Goal: Task Accomplishment & Management: Complete application form

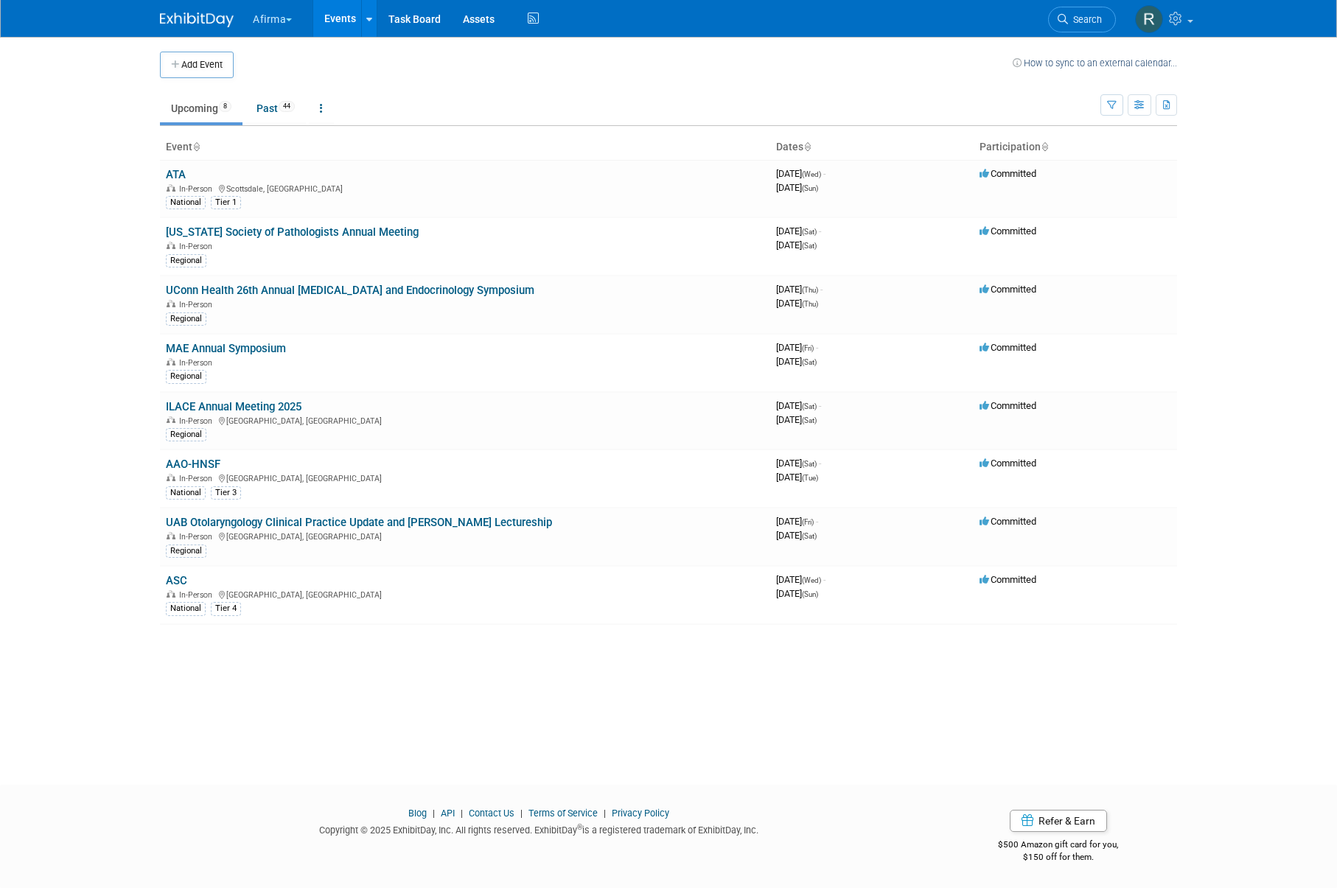
click at [276, 19] on button "Afirma" at bounding box center [281, 16] width 59 height 33
click at [295, 135] on link "Corporate Events" at bounding box center [313, 132] width 123 height 21
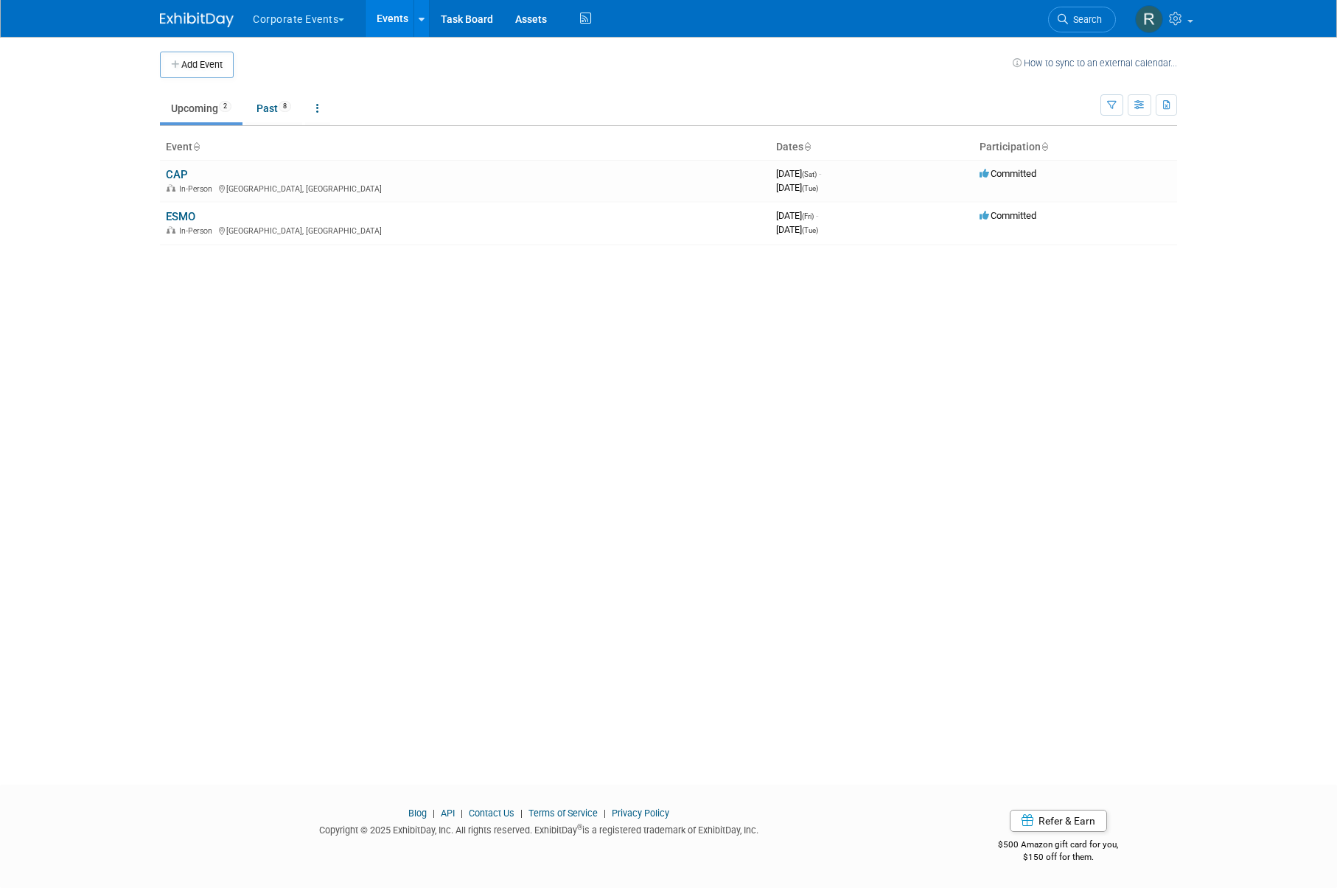
click at [319, 22] on button "Corporate Events" at bounding box center [307, 16] width 112 height 33
click at [289, 114] on link "Afirma" at bounding box center [313, 112] width 123 height 21
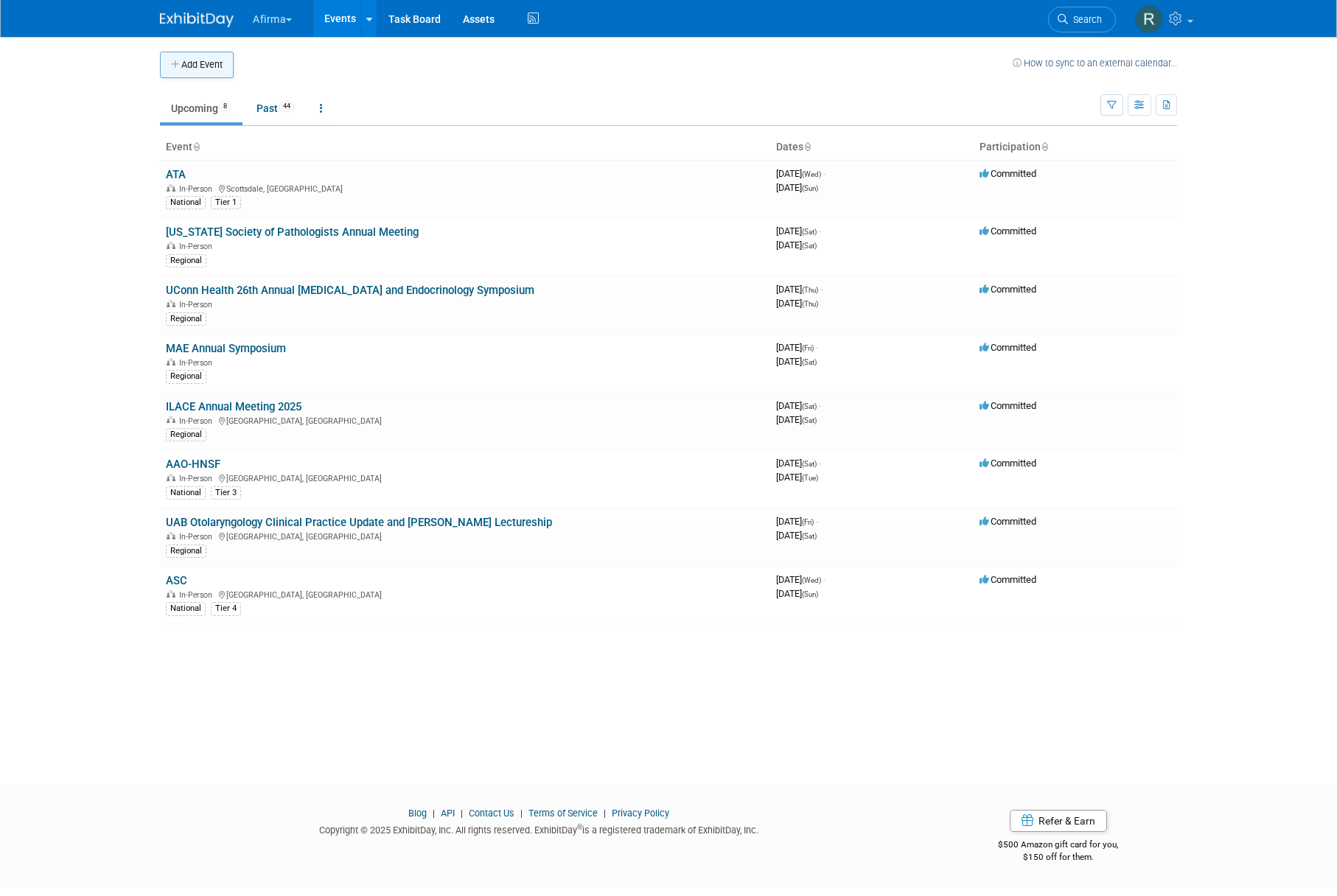
click at [195, 66] on button "Add Event" at bounding box center [197, 65] width 74 height 27
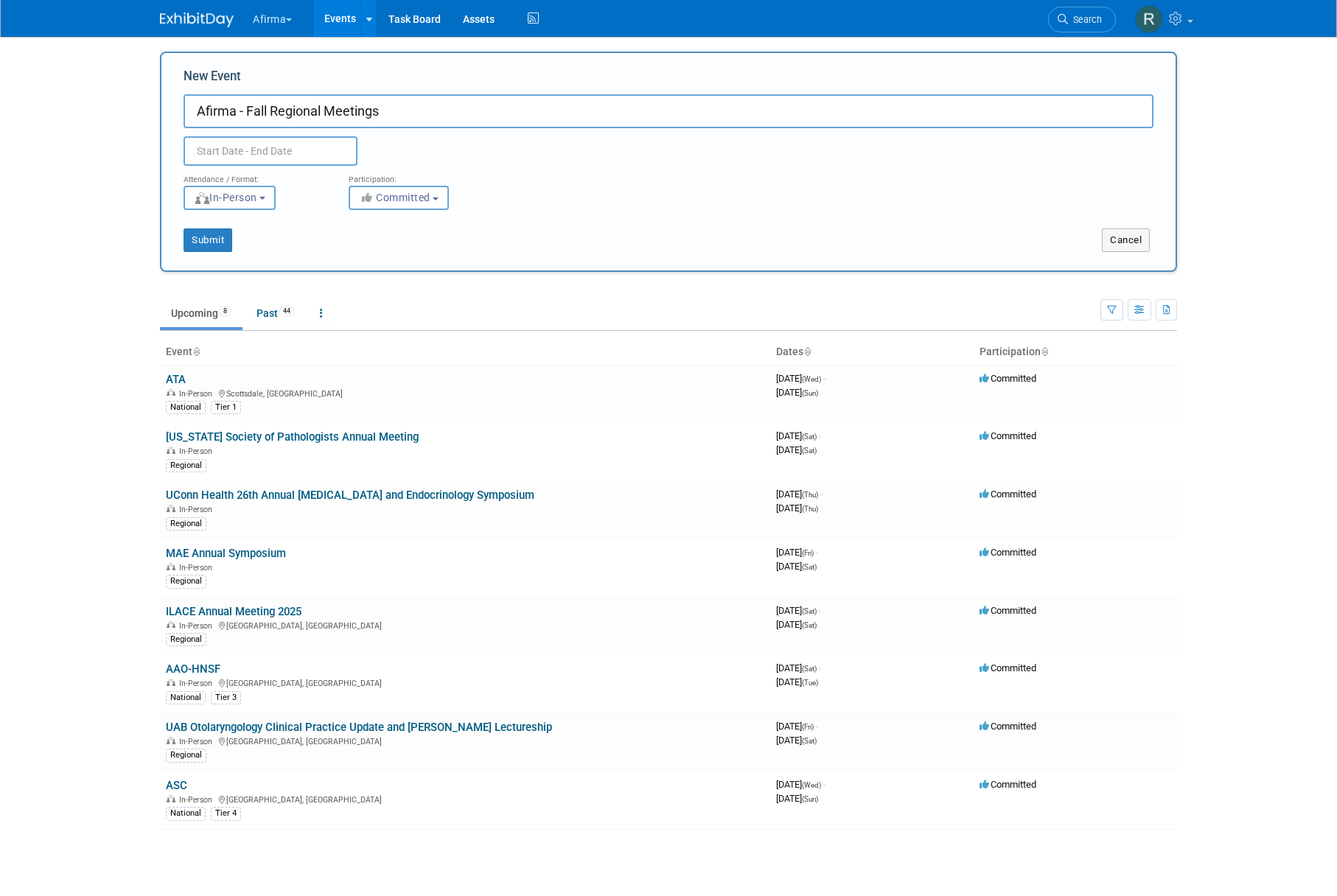
type input "Afirma - Fall Regional Meetings"
click at [237, 146] on input "text" at bounding box center [271, 151] width 174 height 30
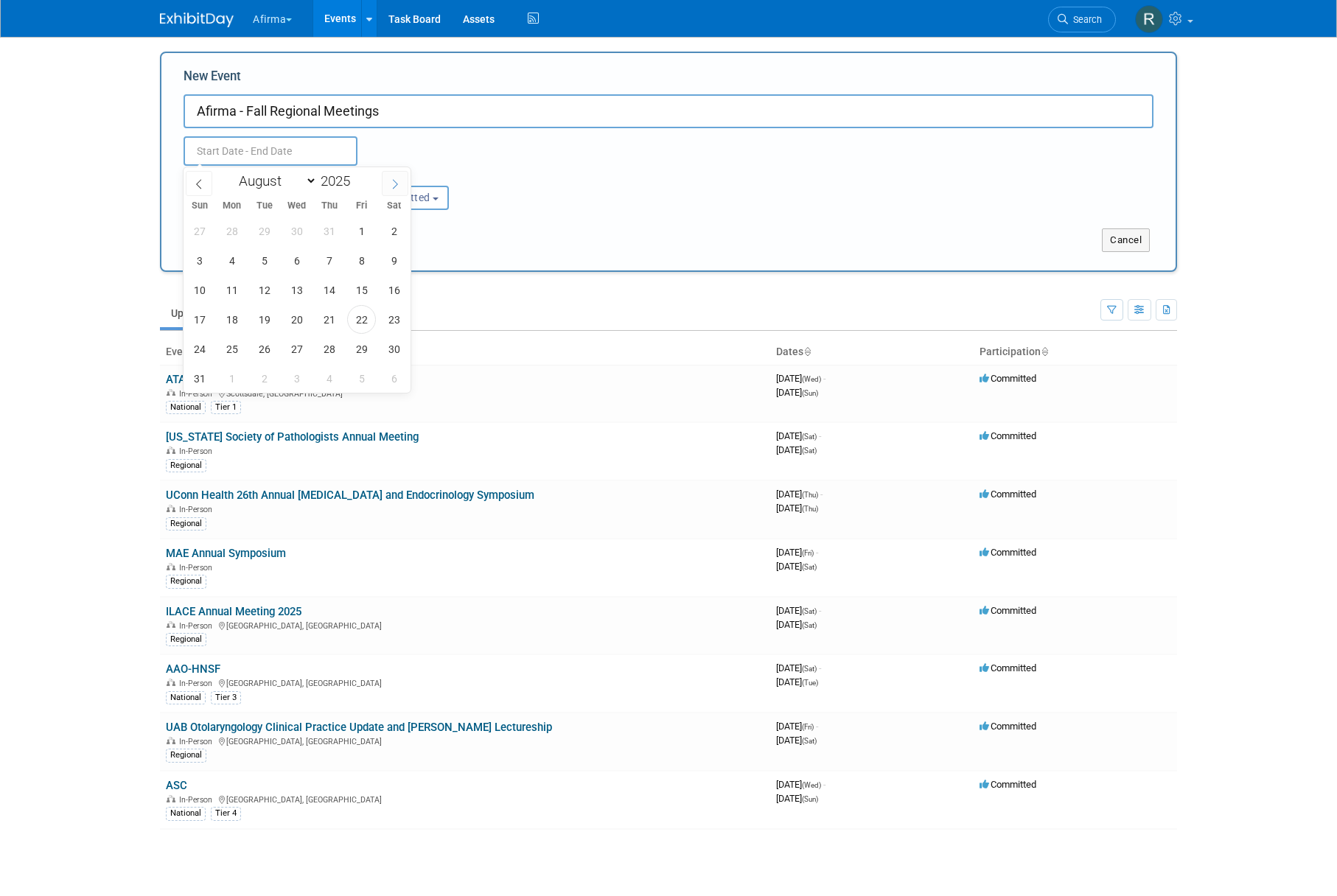
click at [398, 189] on span at bounding box center [395, 184] width 27 height 25
select select "8"
click at [296, 325] on span "24" at bounding box center [296, 319] width 29 height 29
click at [359, 321] on span "26" at bounding box center [361, 319] width 29 height 29
type input "[DATE] to [DATE]"
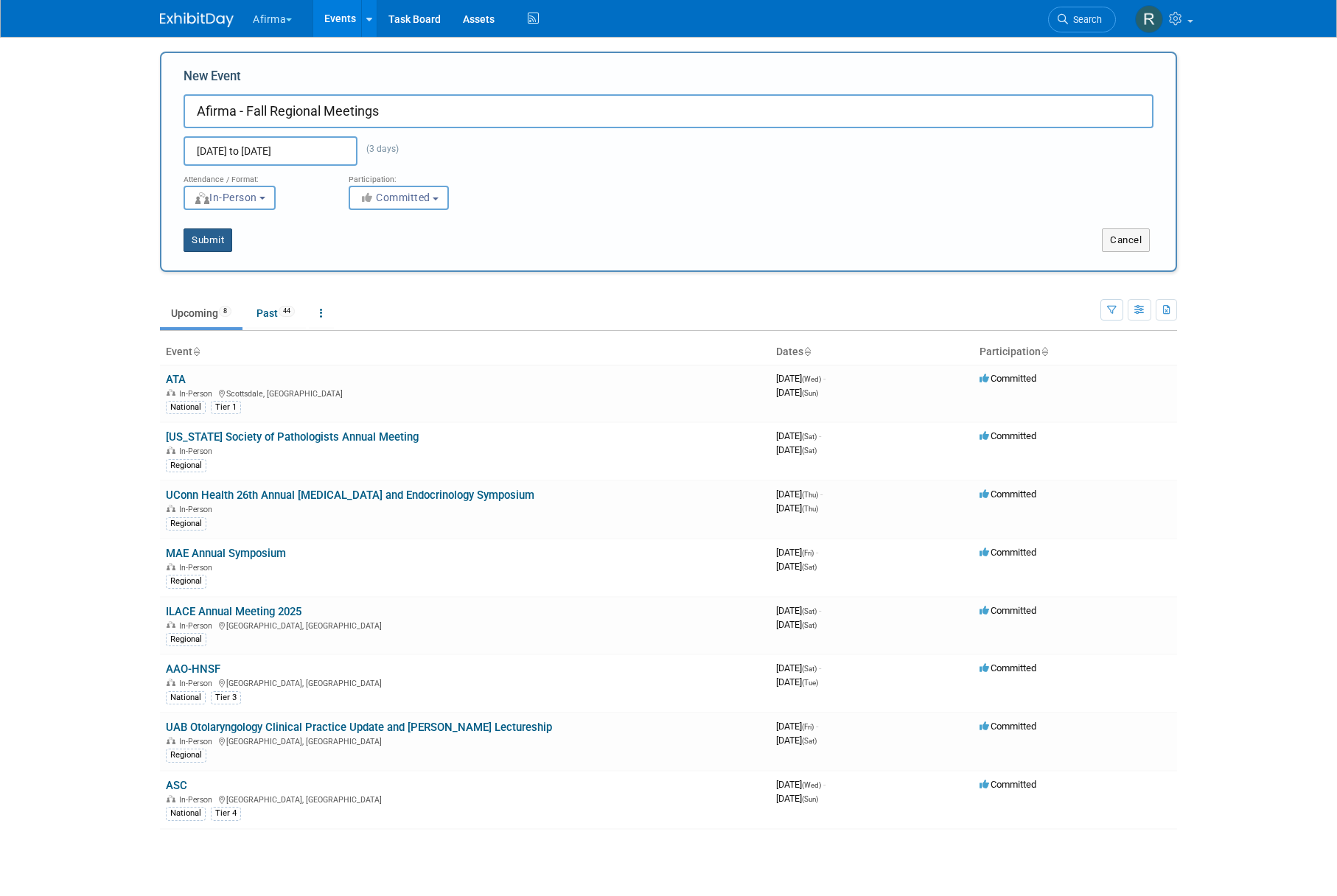
click at [220, 248] on button "Submit" at bounding box center [208, 240] width 48 height 24
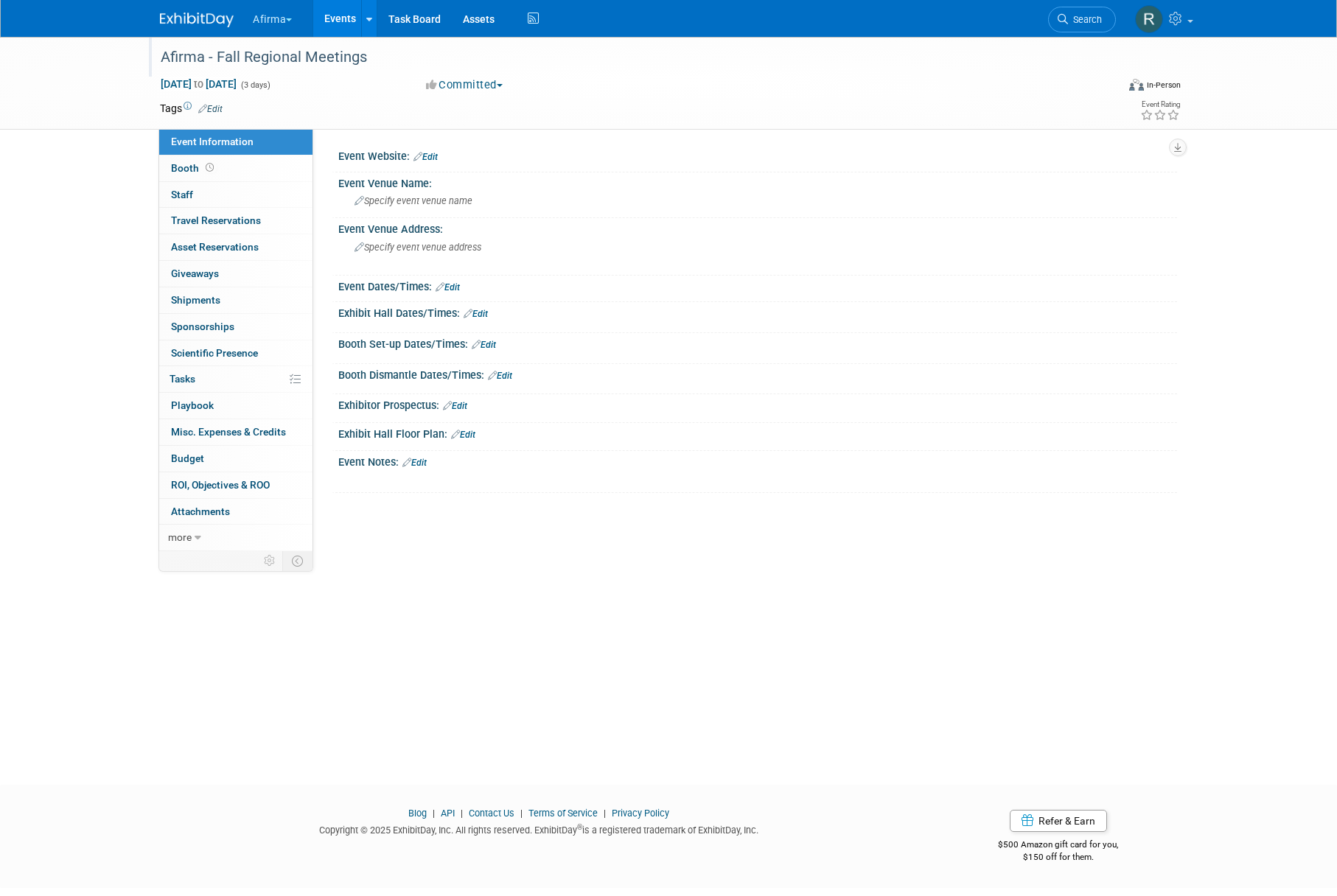
click at [312, 60] on div "Afirma - Fall Regional Meetings" at bounding box center [625, 57] width 939 height 27
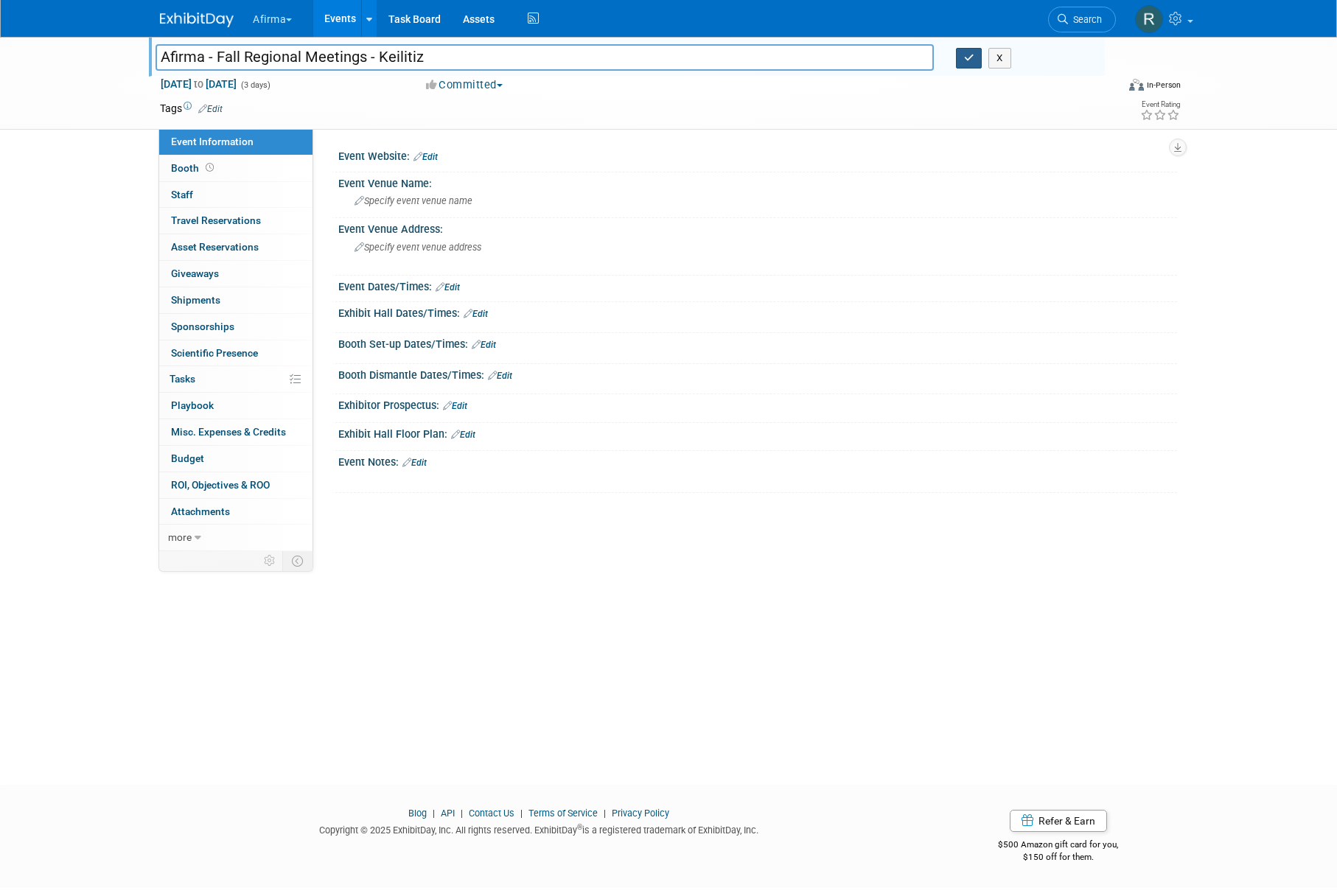
type input "Afirma - Fall Regional Meetings - Keilitiz"
click at [964, 63] on button "button" at bounding box center [969, 58] width 27 height 21
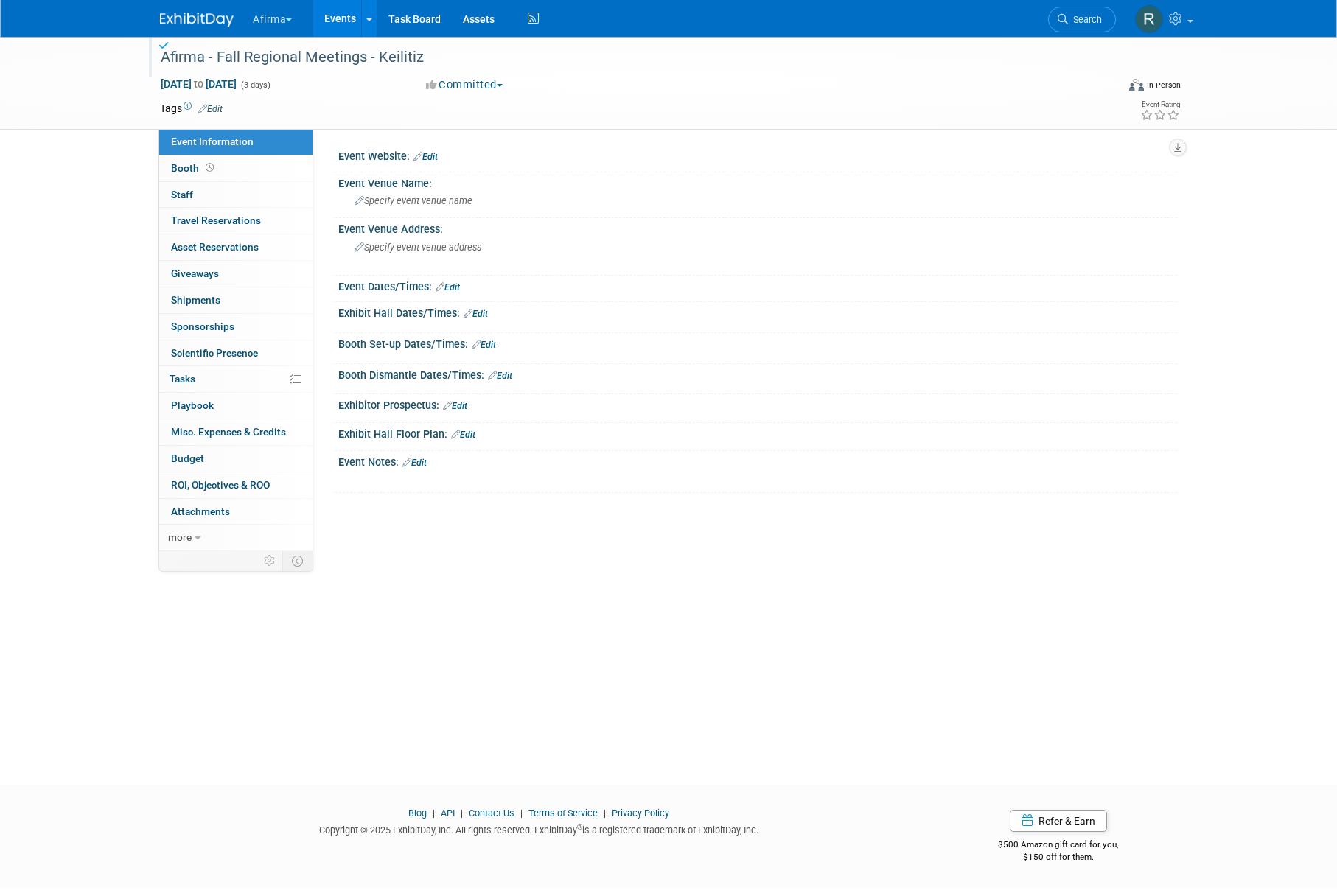
click at [275, 23] on button "Afirma" at bounding box center [281, 16] width 59 height 33
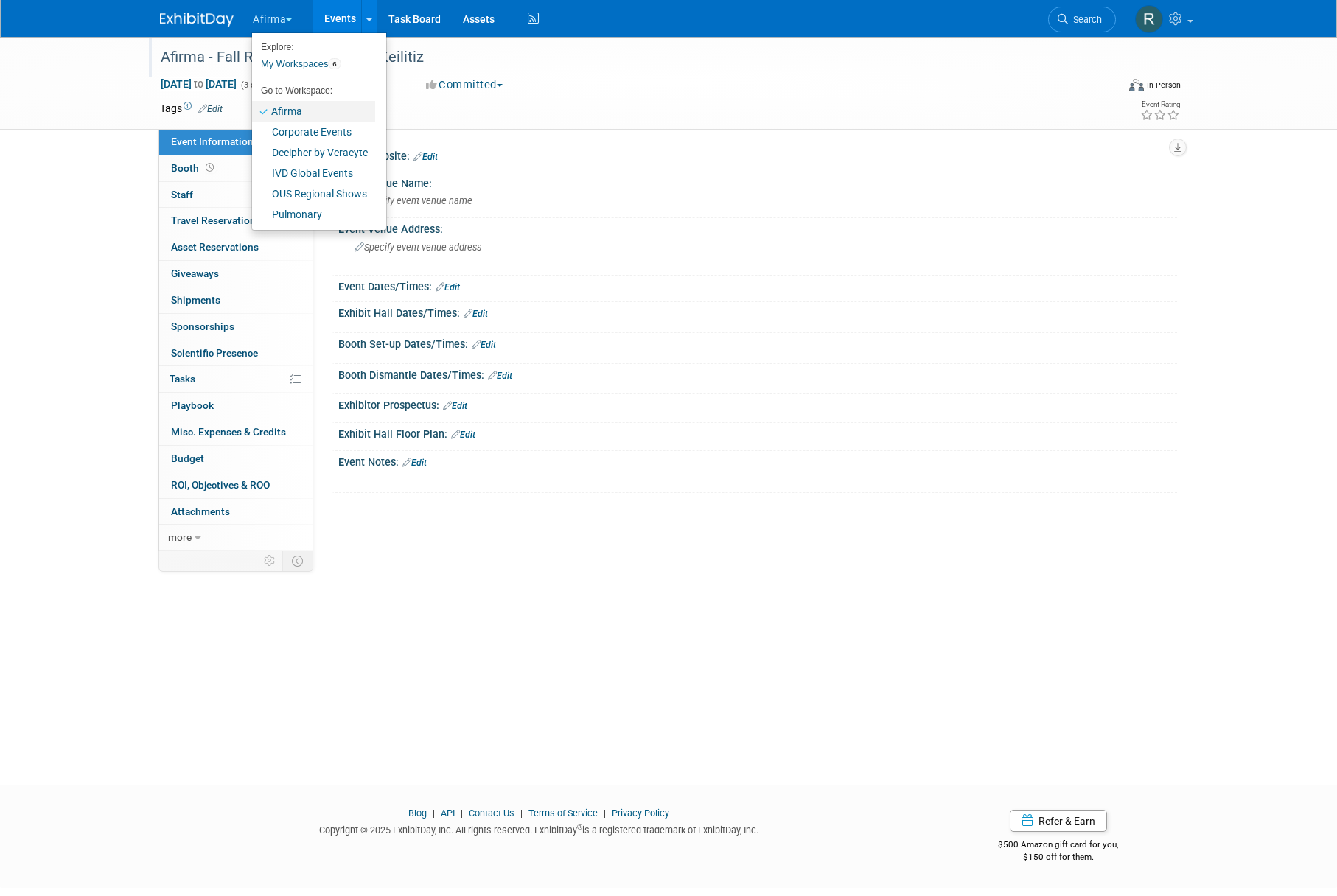
click at [299, 110] on link "Afirma" at bounding box center [313, 112] width 123 height 21
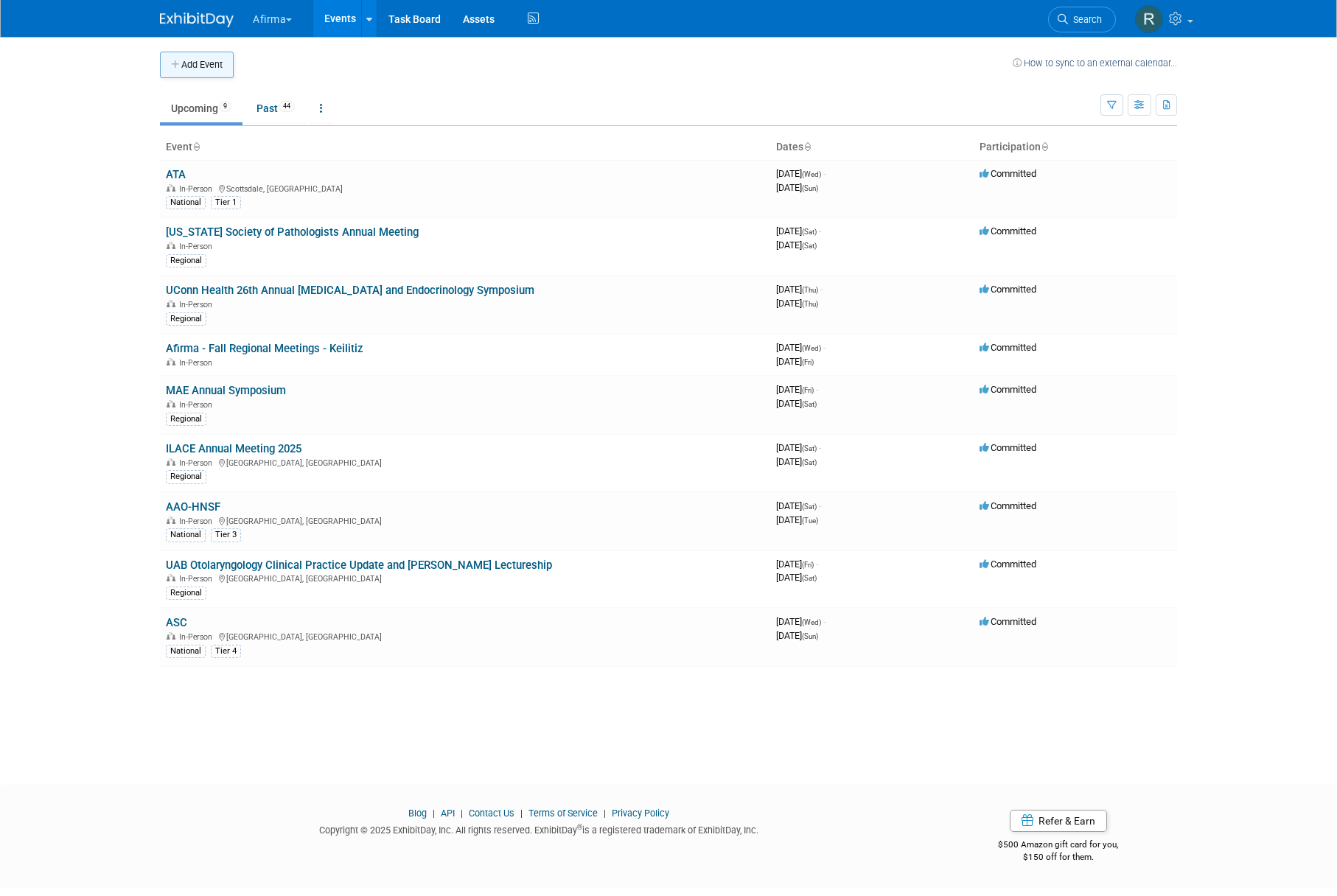
click at [221, 63] on button "Add Event" at bounding box center [197, 65] width 74 height 27
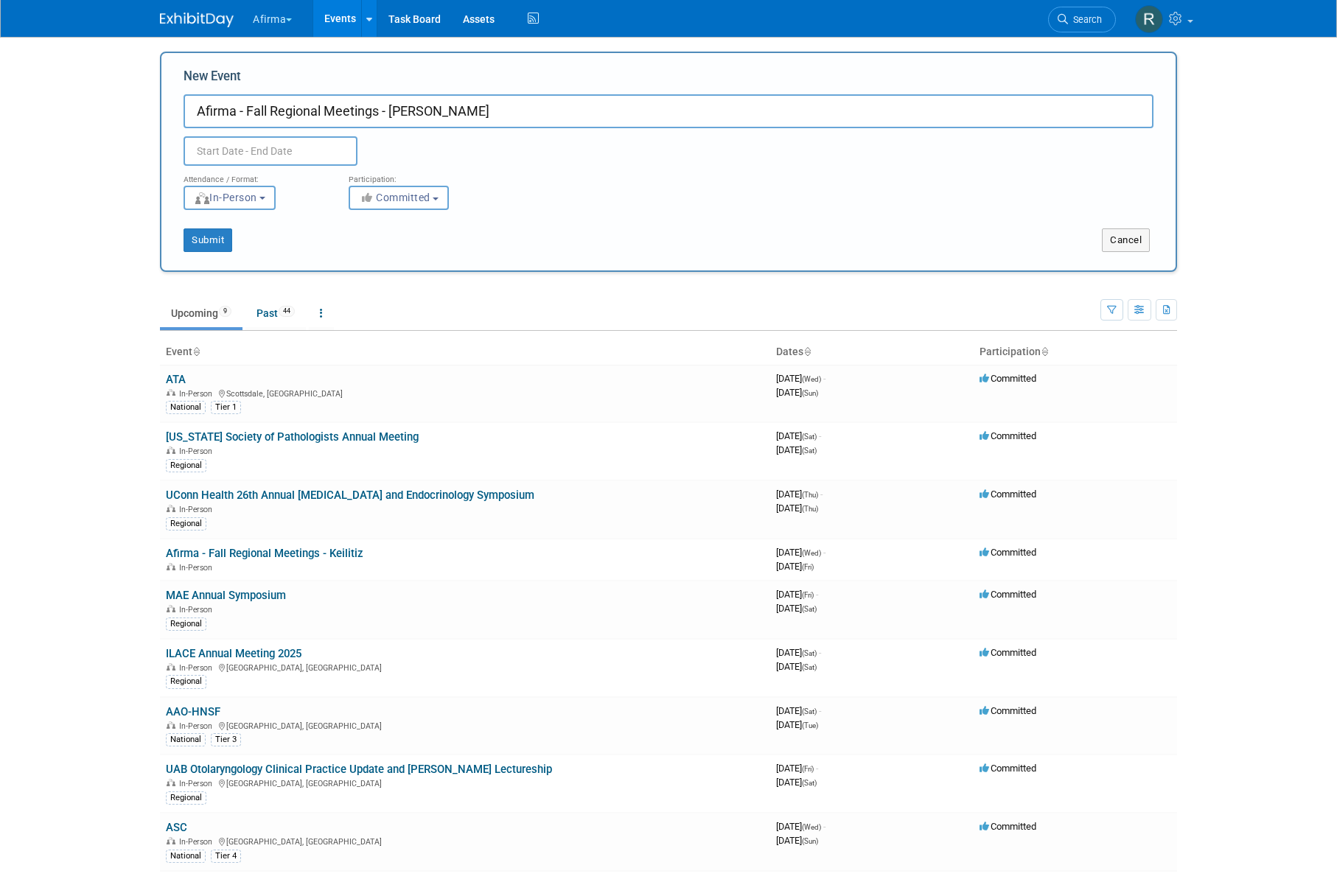
type input "Afirma - Fall Regional Meetings - [PERSON_NAME]"
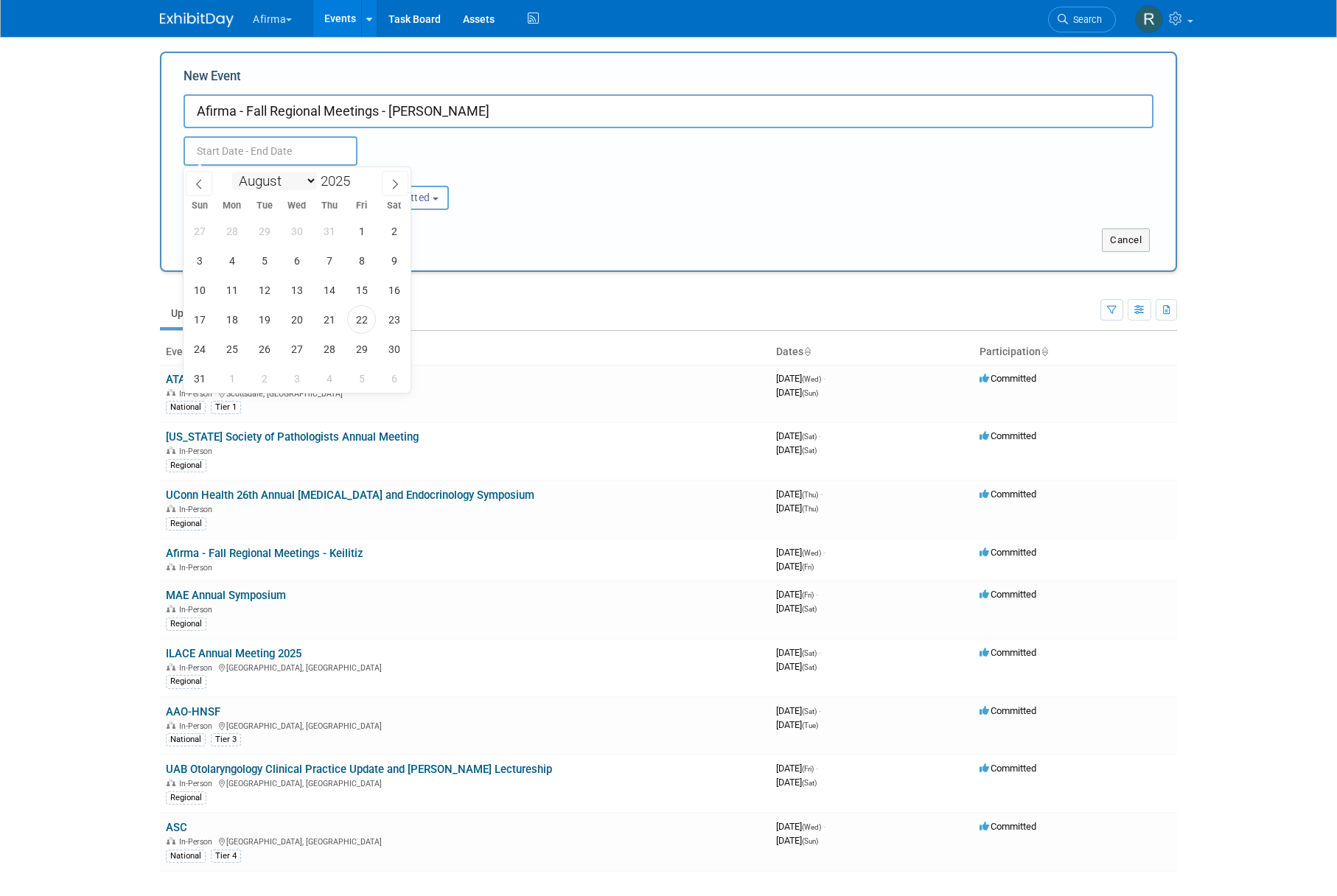
click at [265, 159] on input "text" at bounding box center [271, 151] width 174 height 30
click at [394, 187] on icon at bounding box center [395, 185] width 10 height 10
select select "8"
click at [290, 317] on span "24" at bounding box center [296, 319] width 29 height 29
click at [354, 320] on span "26" at bounding box center [361, 319] width 29 height 29
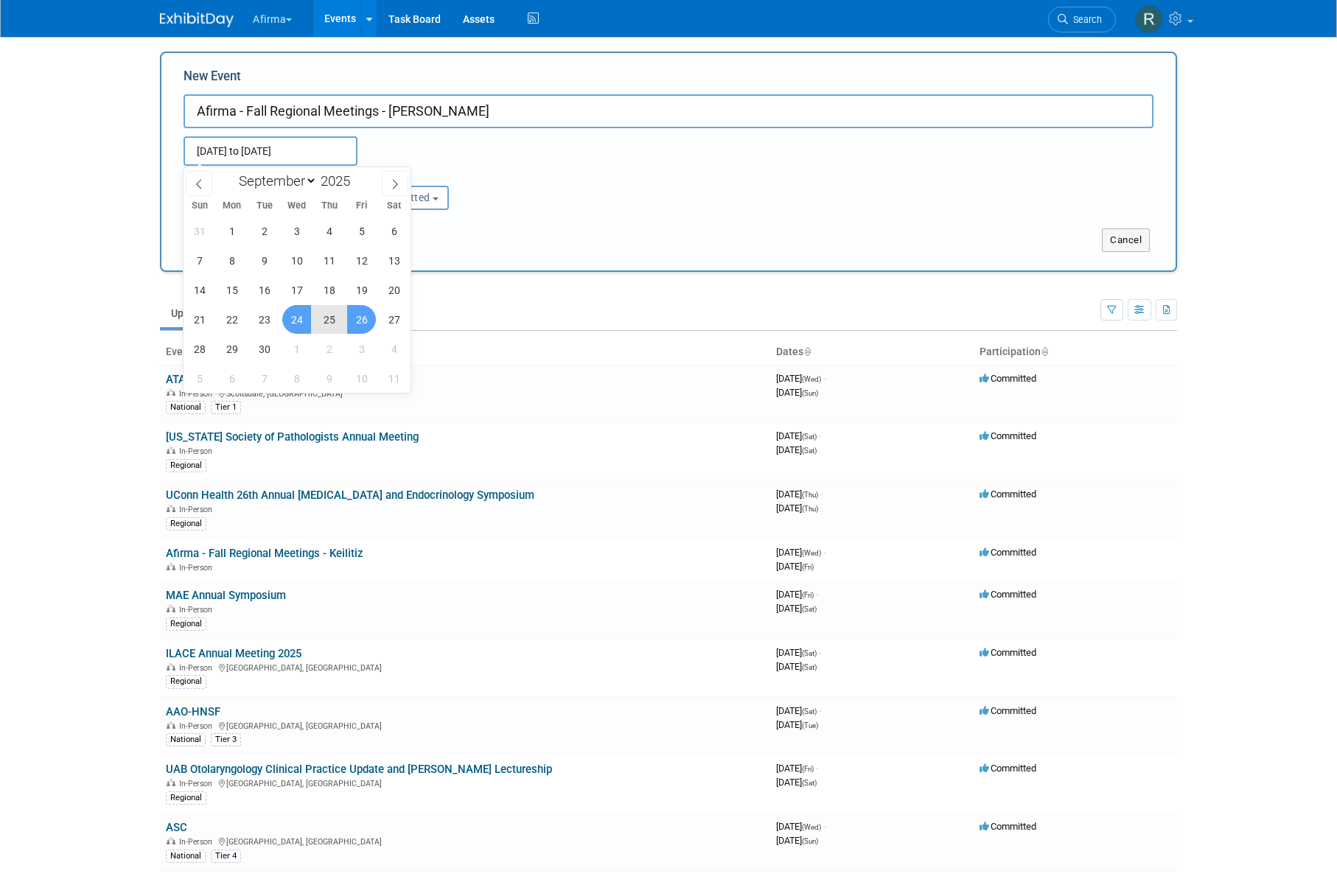
type input "Sep 24, 2025 to Sep 26, 2025"
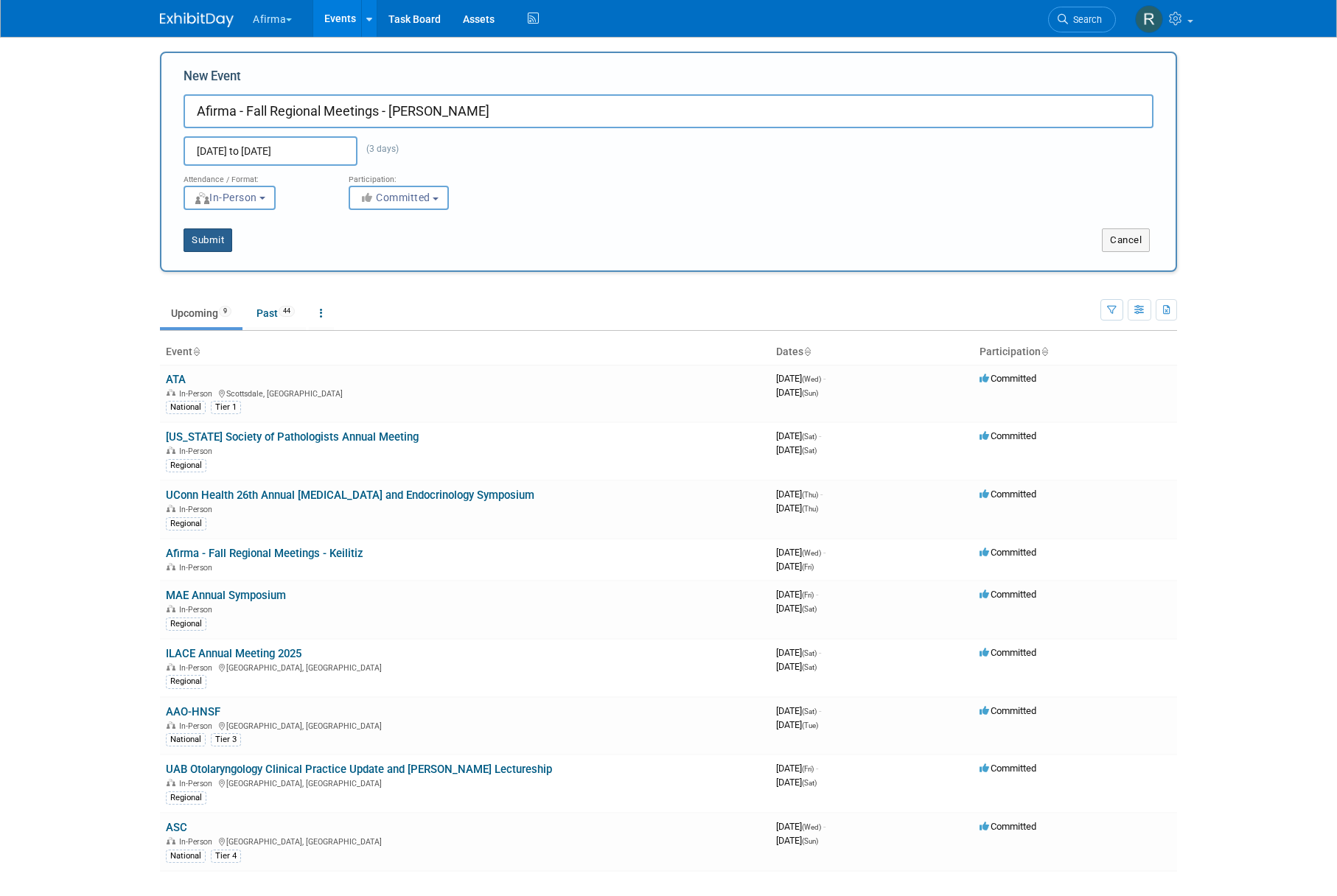
click at [196, 235] on button "Submit" at bounding box center [208, 240] width 48 height 24
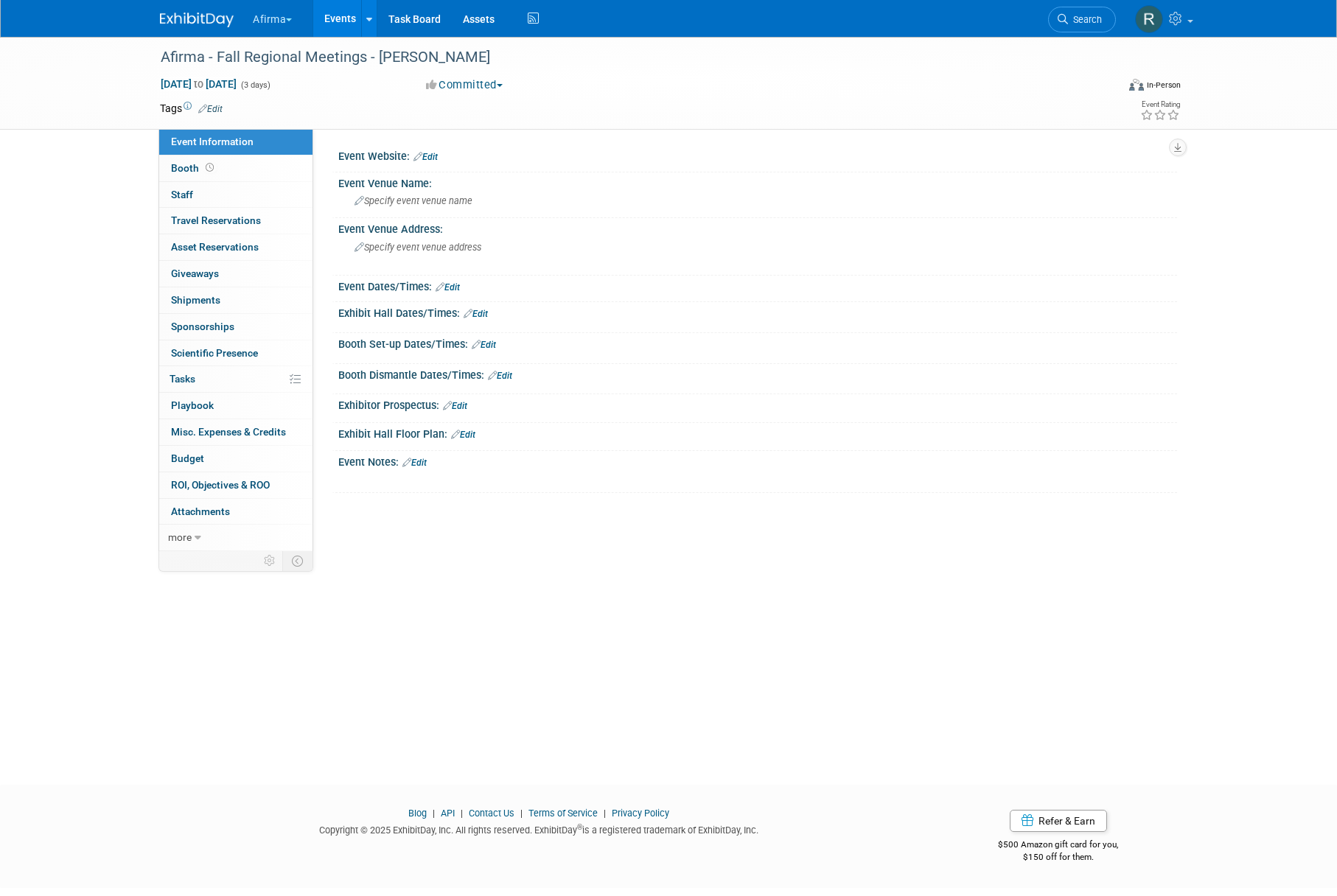
click at [269, 13] on button "Afirma" at bounding box center [281, 16] width 59 height 33
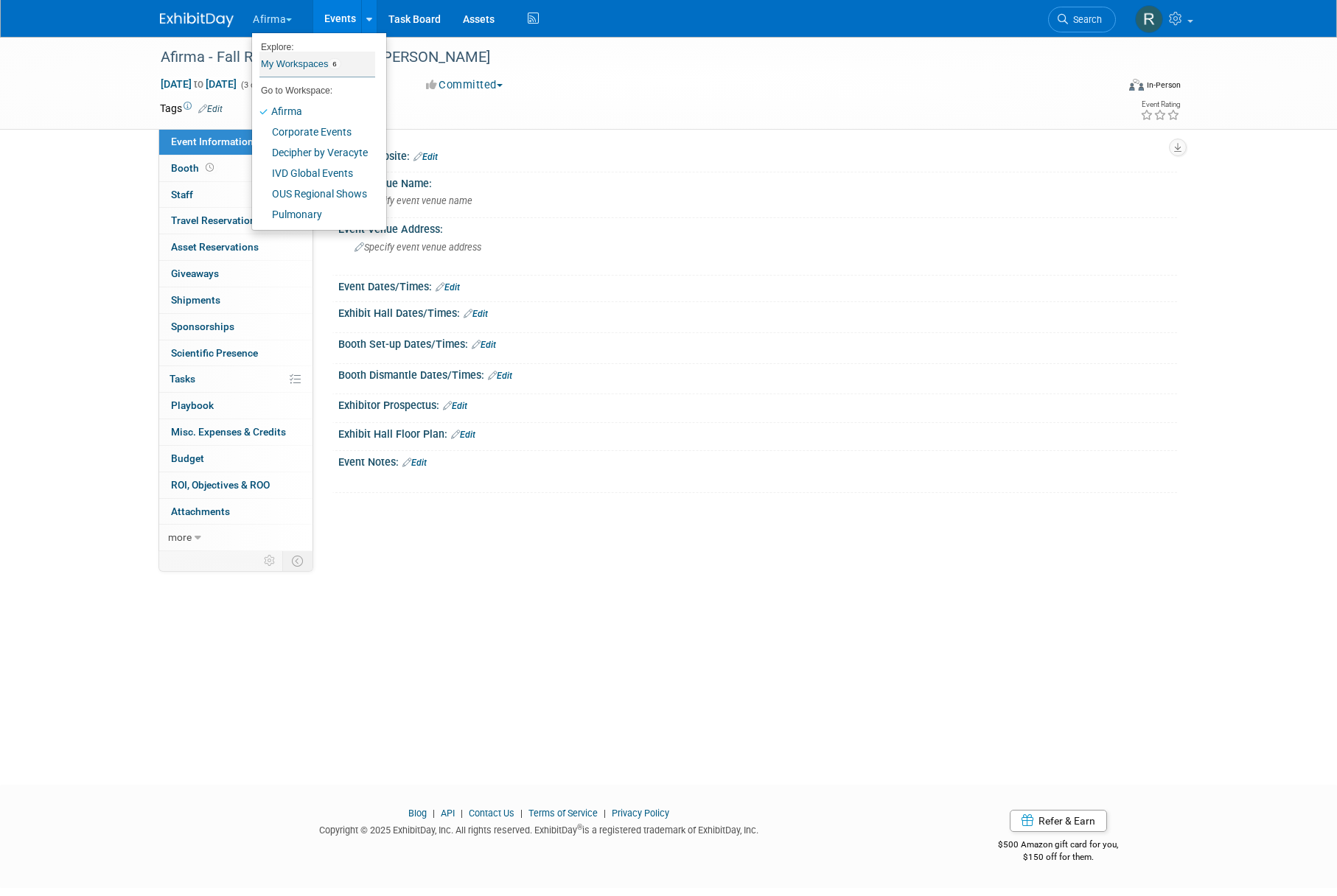
click at [275, 65] on link "My Workspaces 6" at bounding box center [317, 64] width 115 height 25
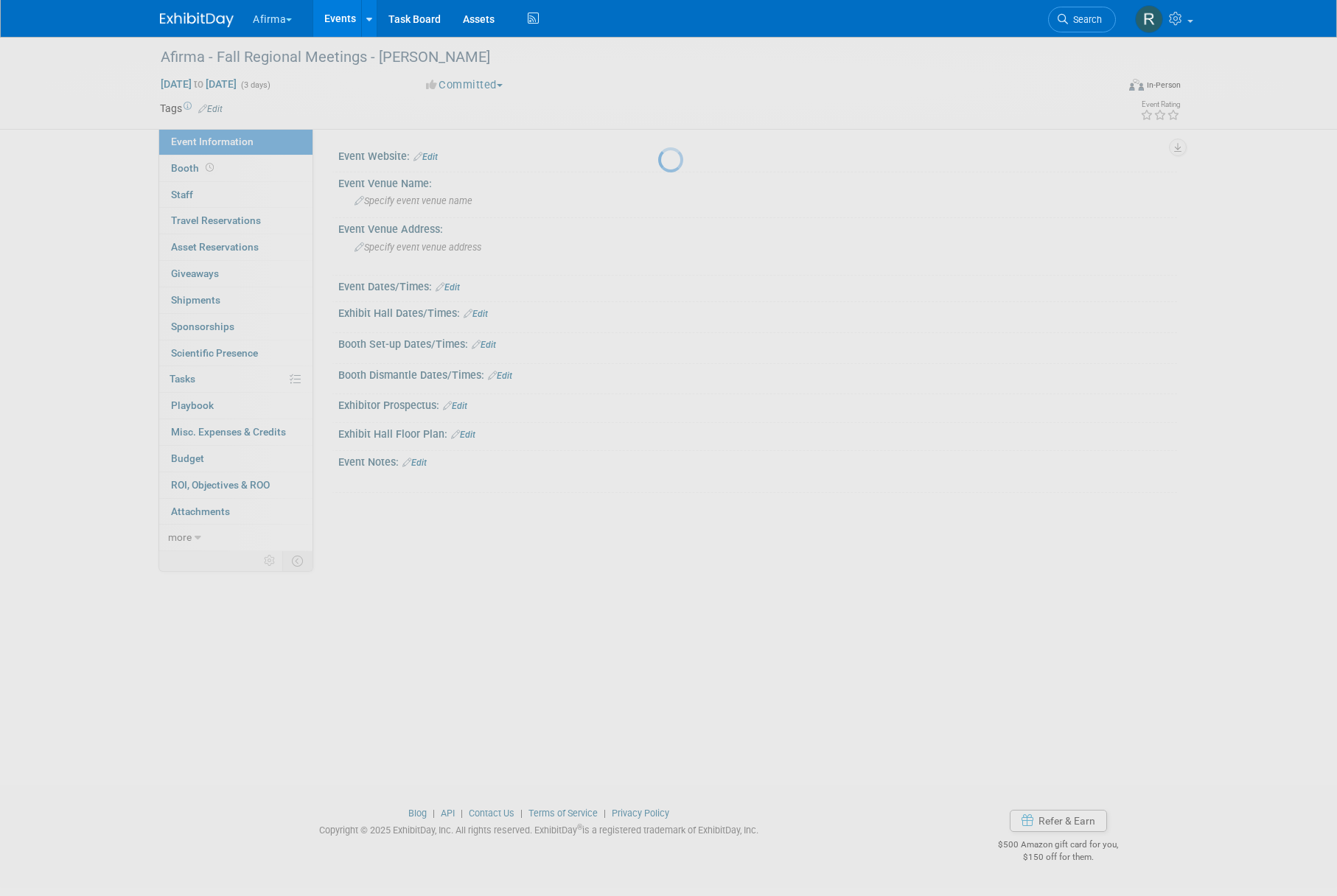
click at [266, 15] on button "Afirma" at bounding box center [281, 16] width 59 height 33
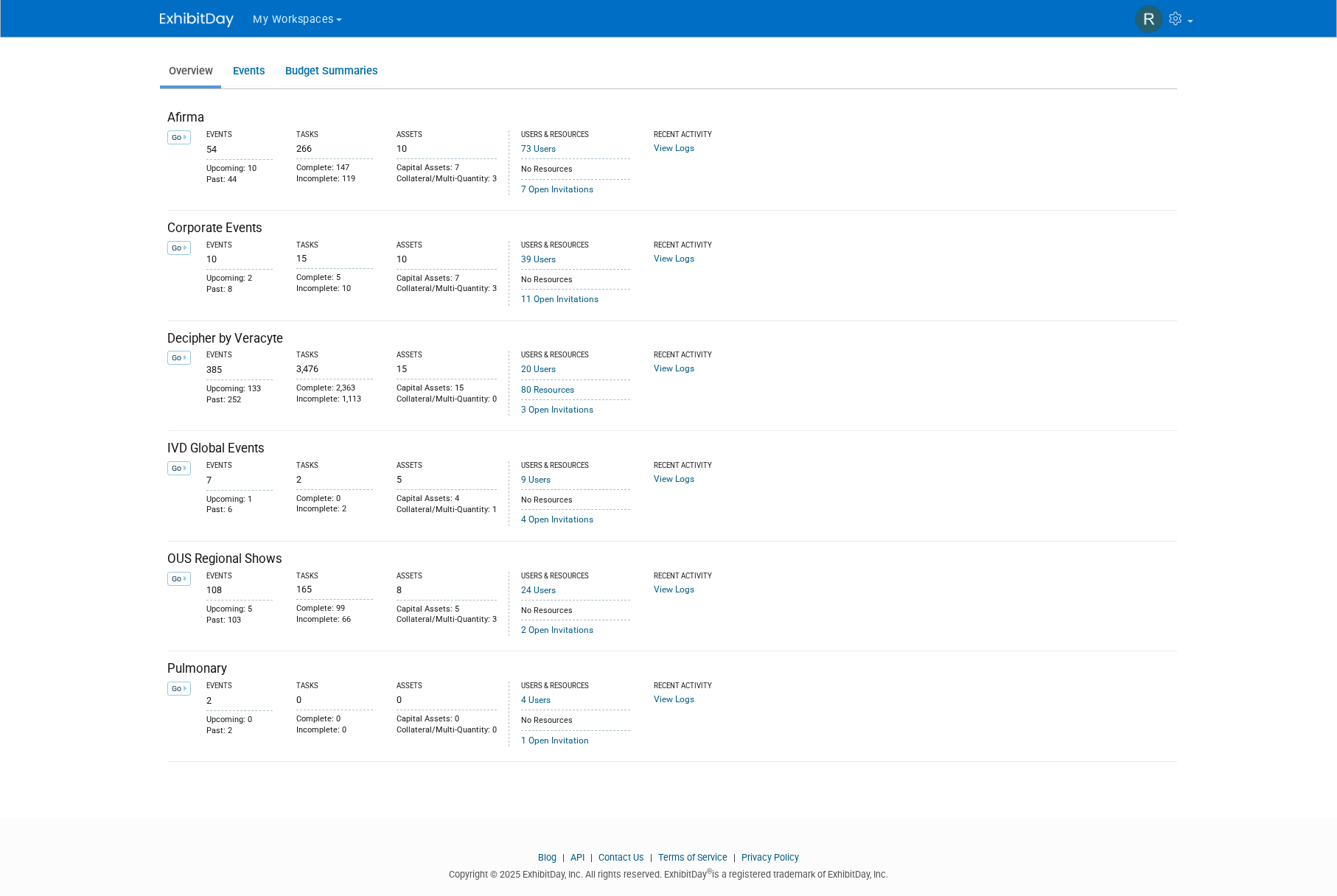
click at [275, 21] on span "My Workspaces" at bounding box center [293, 19] width 81 height 13
click at [284, 71] on link "Afirma" at bounding box center [310, 69] width 115 height 21
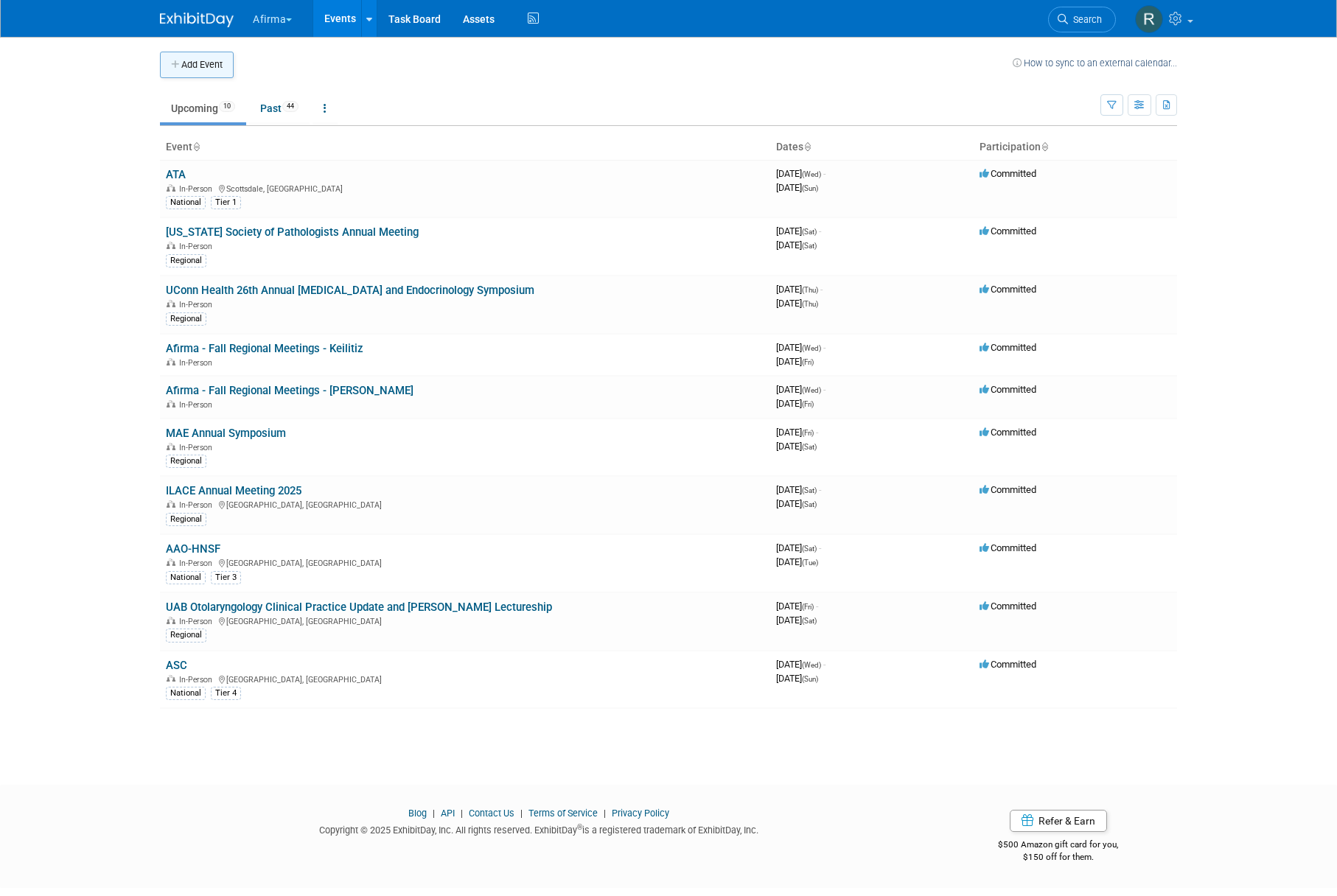
click at [204, 64] on button "Add Event" at bounding box center [197, 65] width 74 height 27
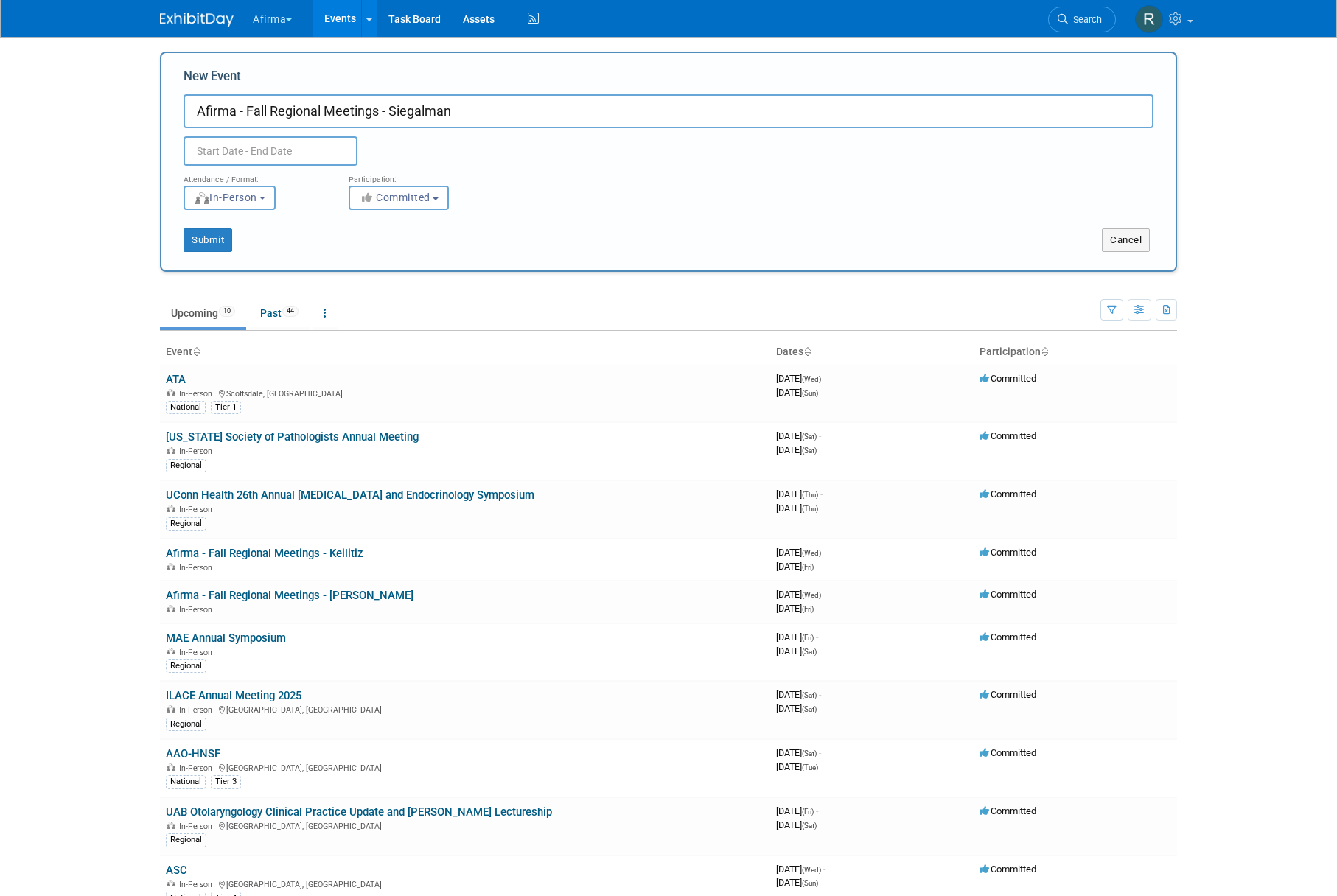
type input "Afirma - Fall Regional Meetings - Siegalman"
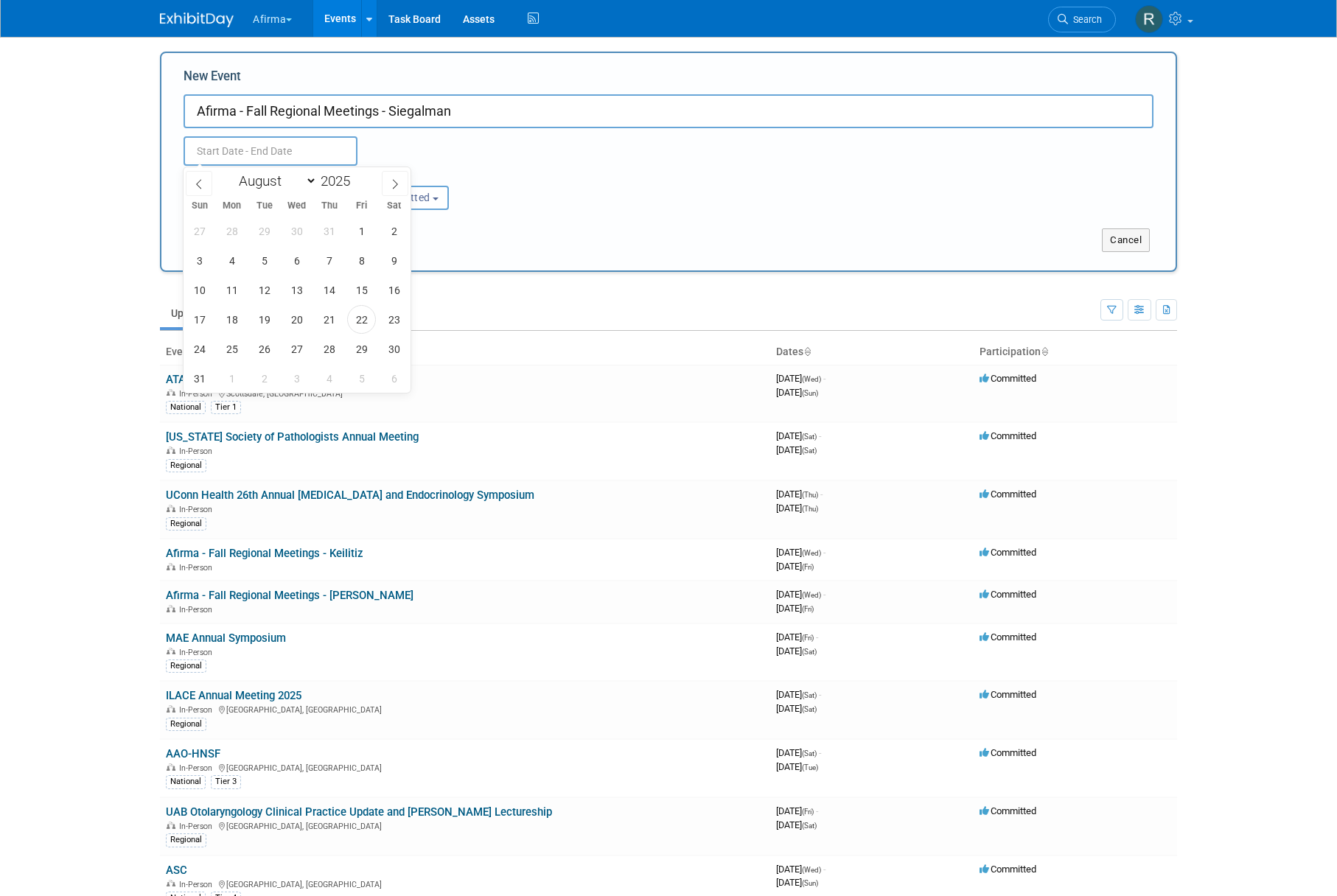
click at [207, 147] on input "text" at bounding box center [271, 151] width 174 height 30
click at [391, 185] on icon at bounding box center [395, 185] width 10 height 10
select select "8"
click at [299, 316] on span "24" at bounding box center [296, 319] width 29 height 29
click at [363, 324] on span "26" at bounding box center [361, 319] width 29 height 29
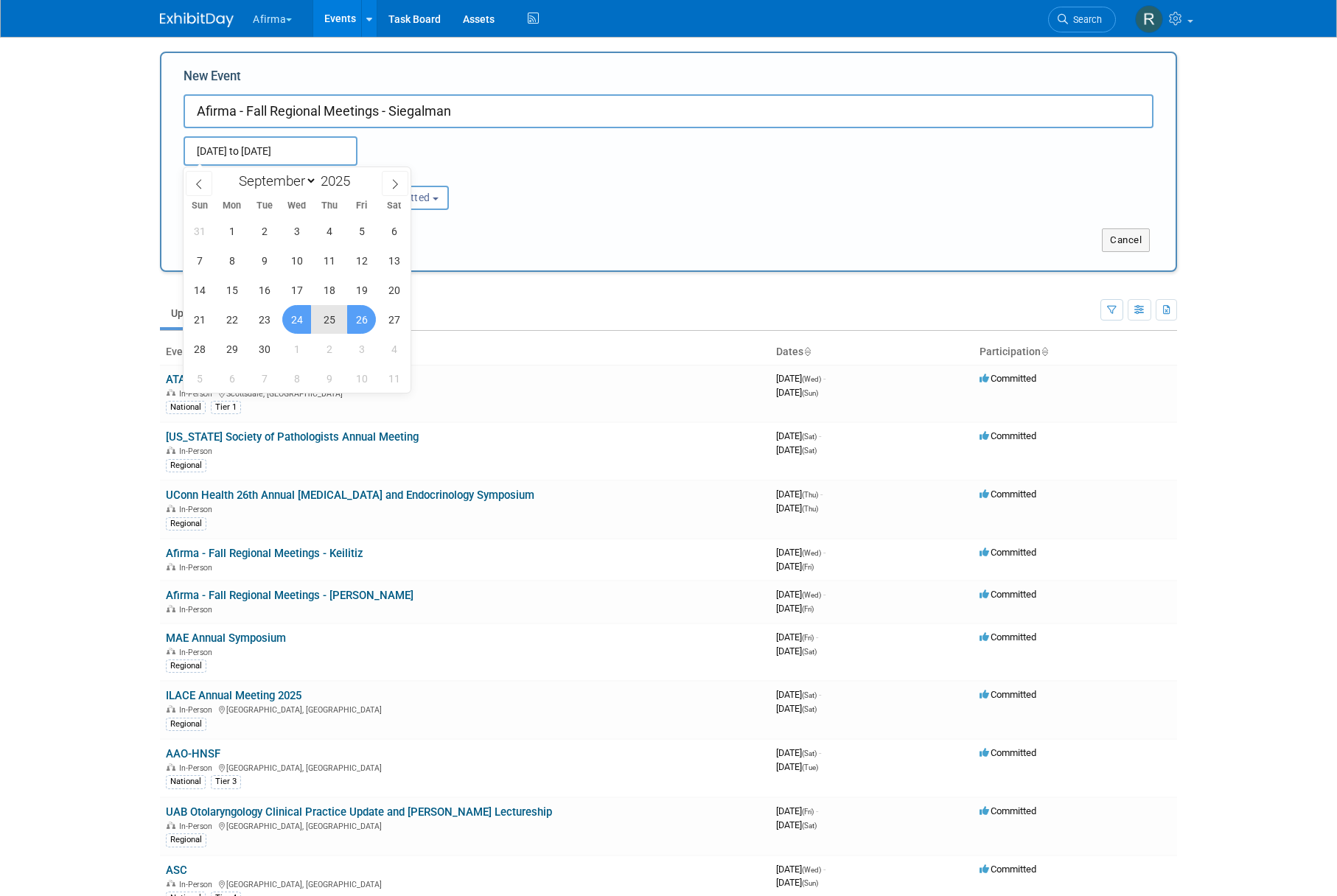
type input "Sep 24, 2025 to Sep 26, 2025"
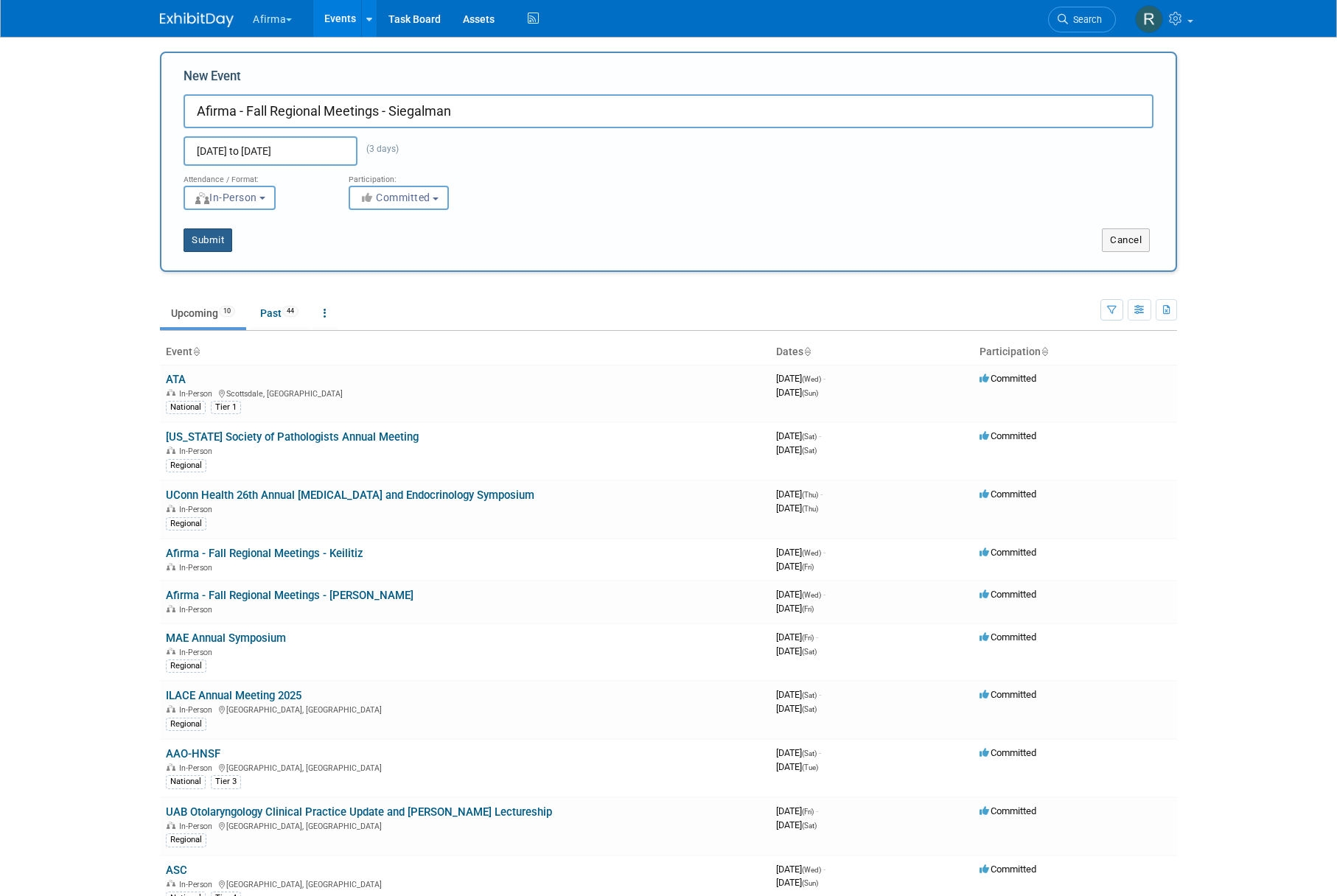
click at [220, 237] on button "Submit" at bounding box center [208, 240] width 48 height 24
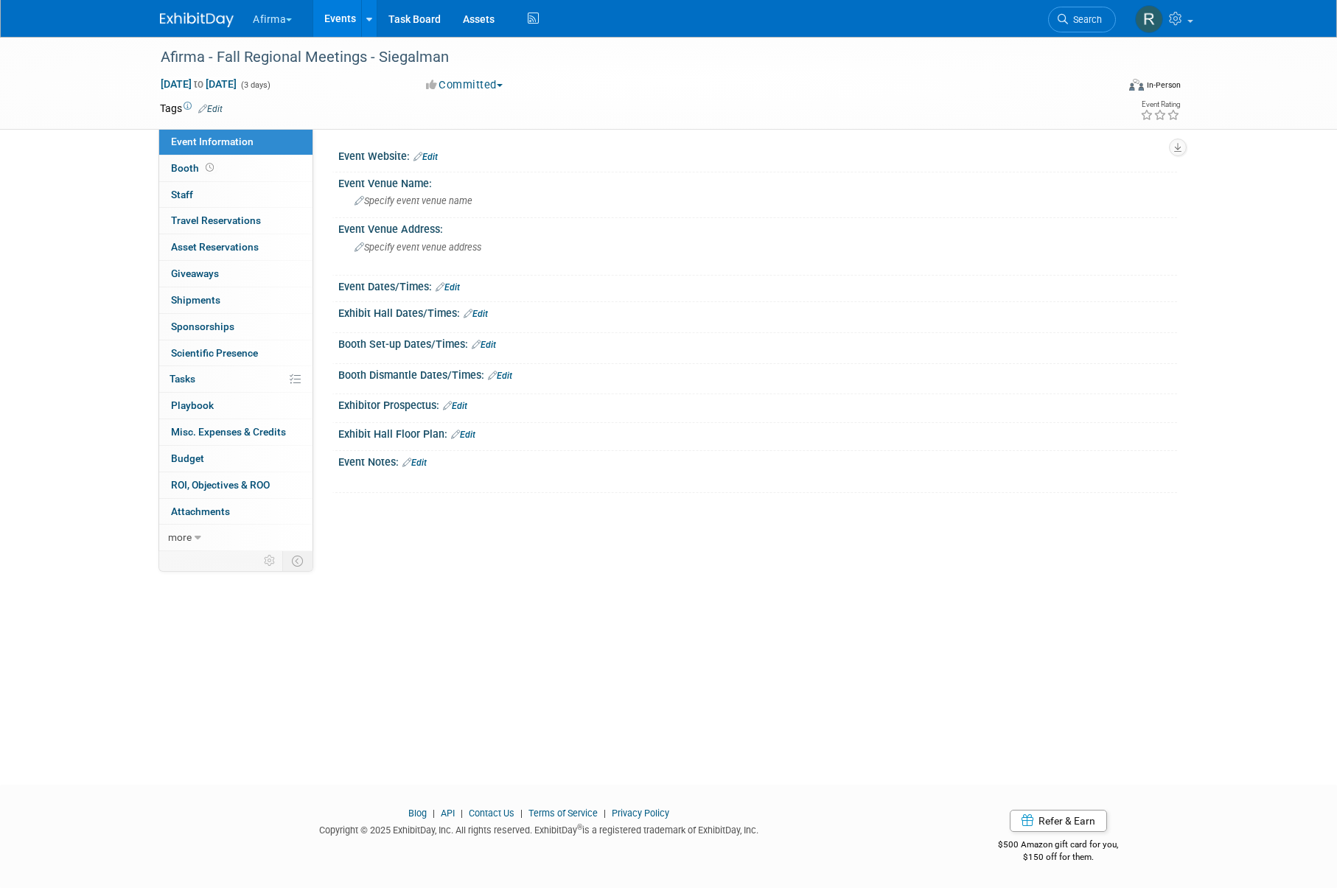
click at [270, 19] on button "Afirma" at bounding box center [281, 16] width 59 height 33
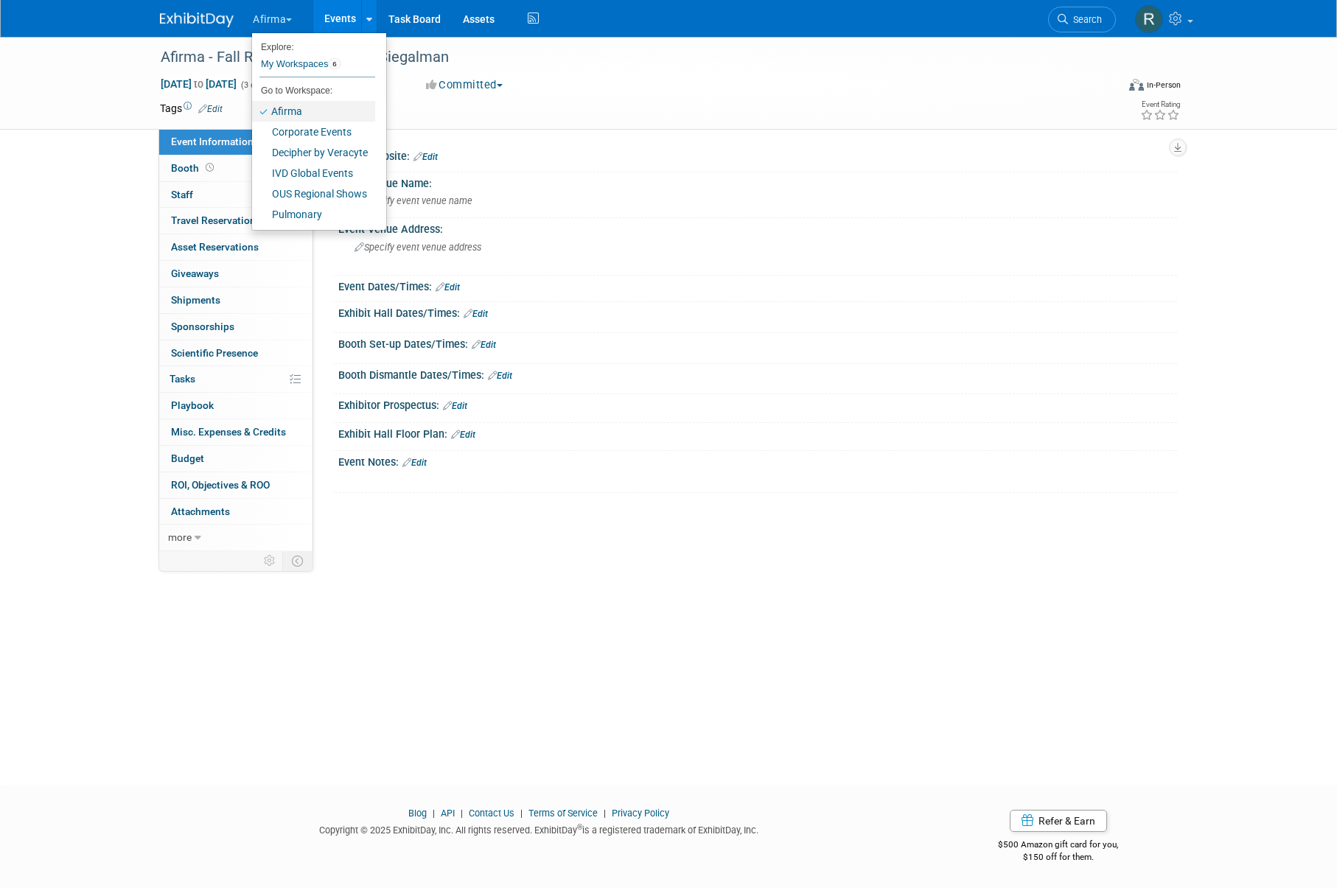
click at [287, 112] on link "Afirma" at bounding box center [313, 112] width 123 height 21
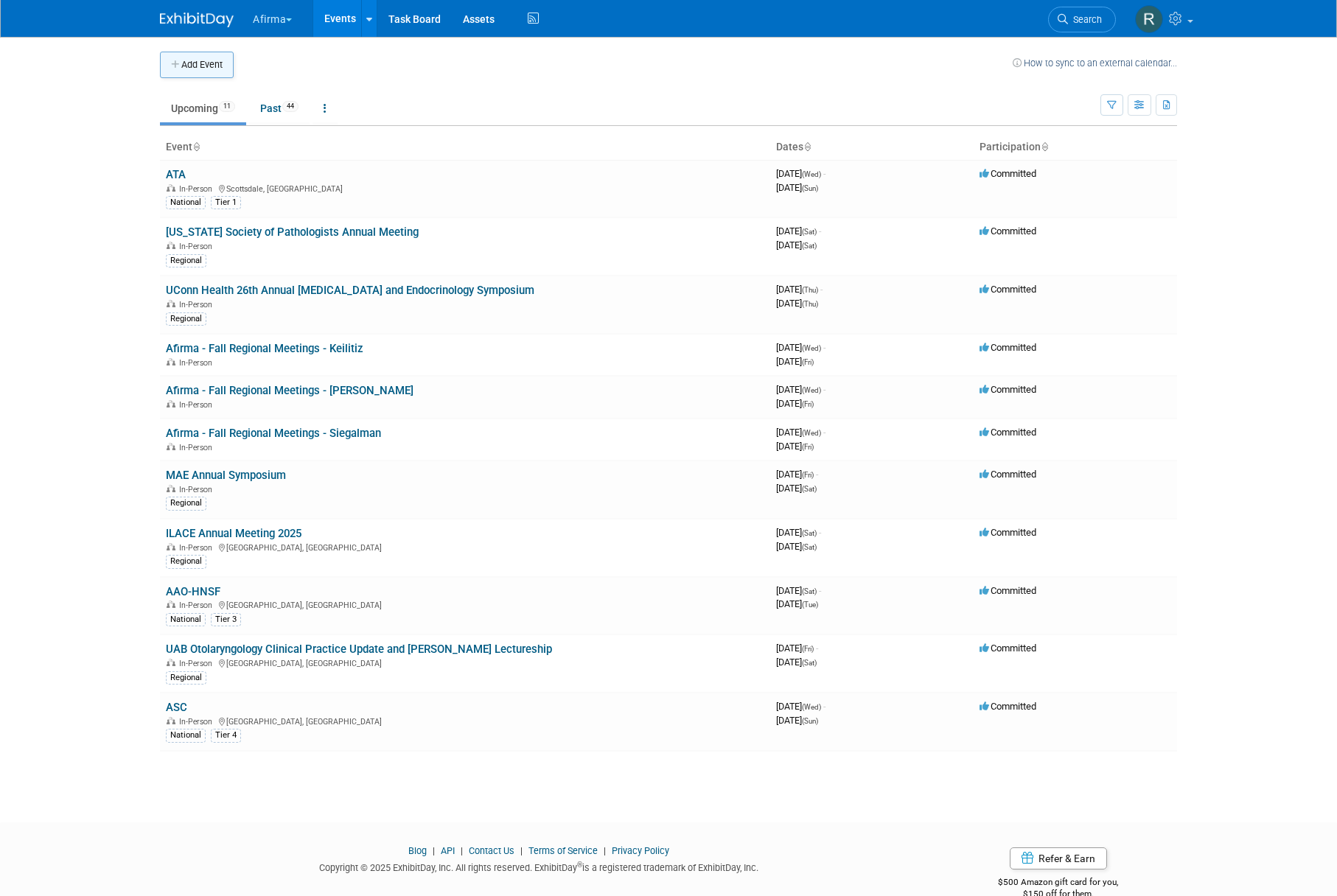
click at [213, 71] on button "Add Event" at bounding box center [197, 65] width 74 height 27
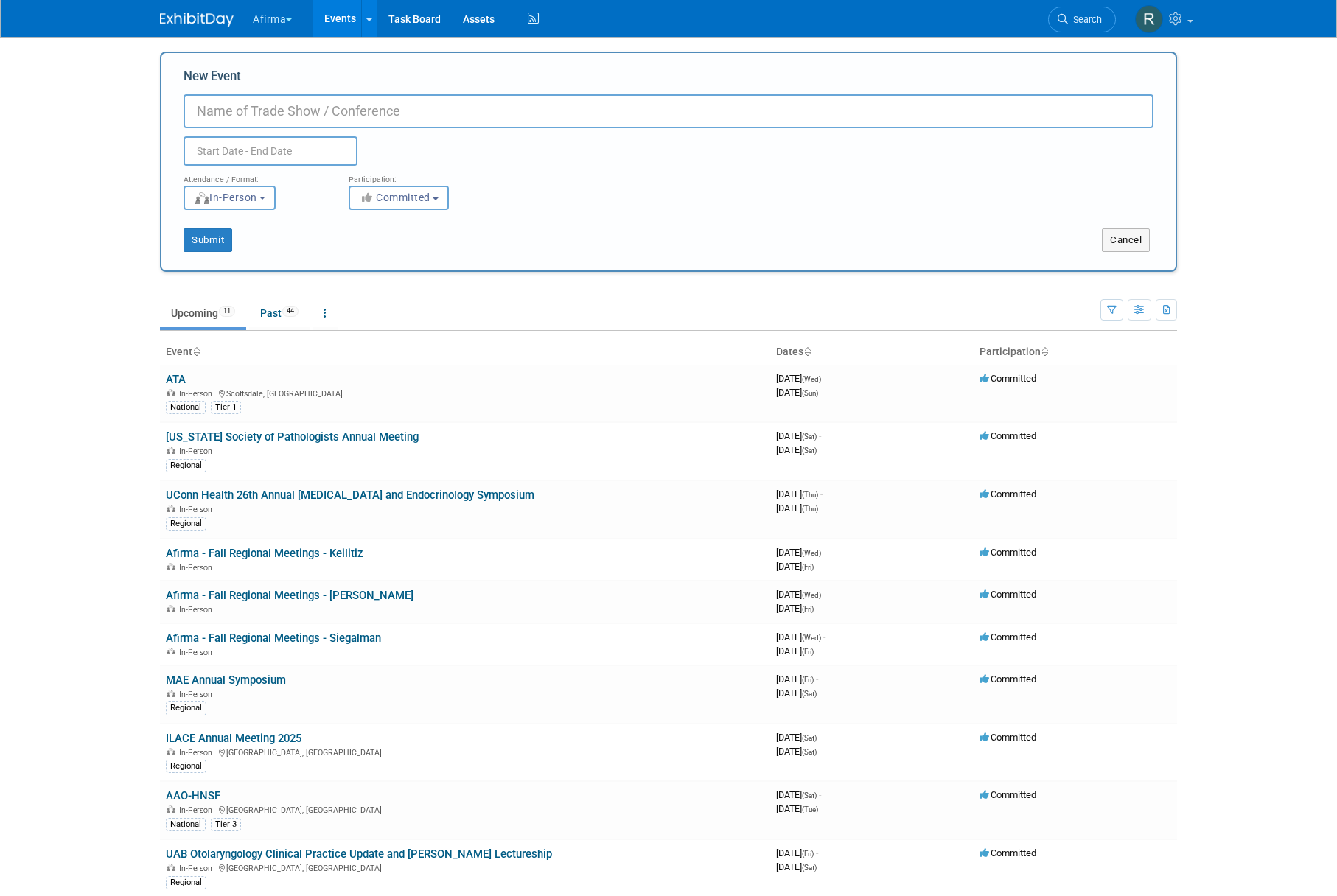
click at [294, 114] on input "New Event" at bounding box center [668, 112] width 970 height 34
type input "F"
type input "Afirma - Fall Regional Meetings - [PERSON_NAME]"
click at [252, 154] on input "text" at bounding box center [271, 151] width 174 height 30
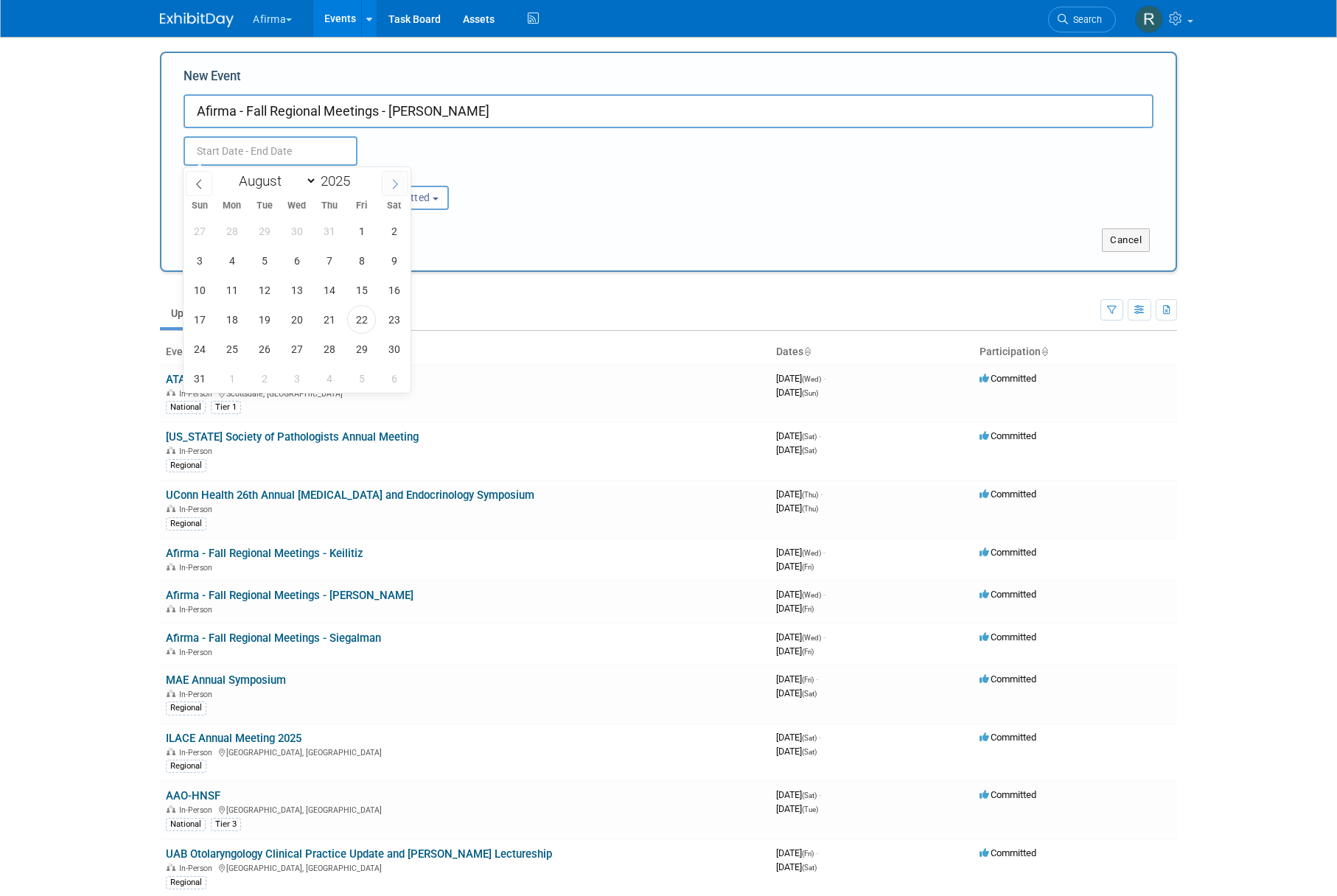
click at [397, 185] on icon at bounding box center [395, 185] width 10 height 10
select select "8"
click at [296, 328] on span "24" at bounding box center [296, 319] width 29 height 29
click at [354, 321] on span "26" at bounding box center [361, 319] width 29 height 29
type input "[DATE] to [DATE]"
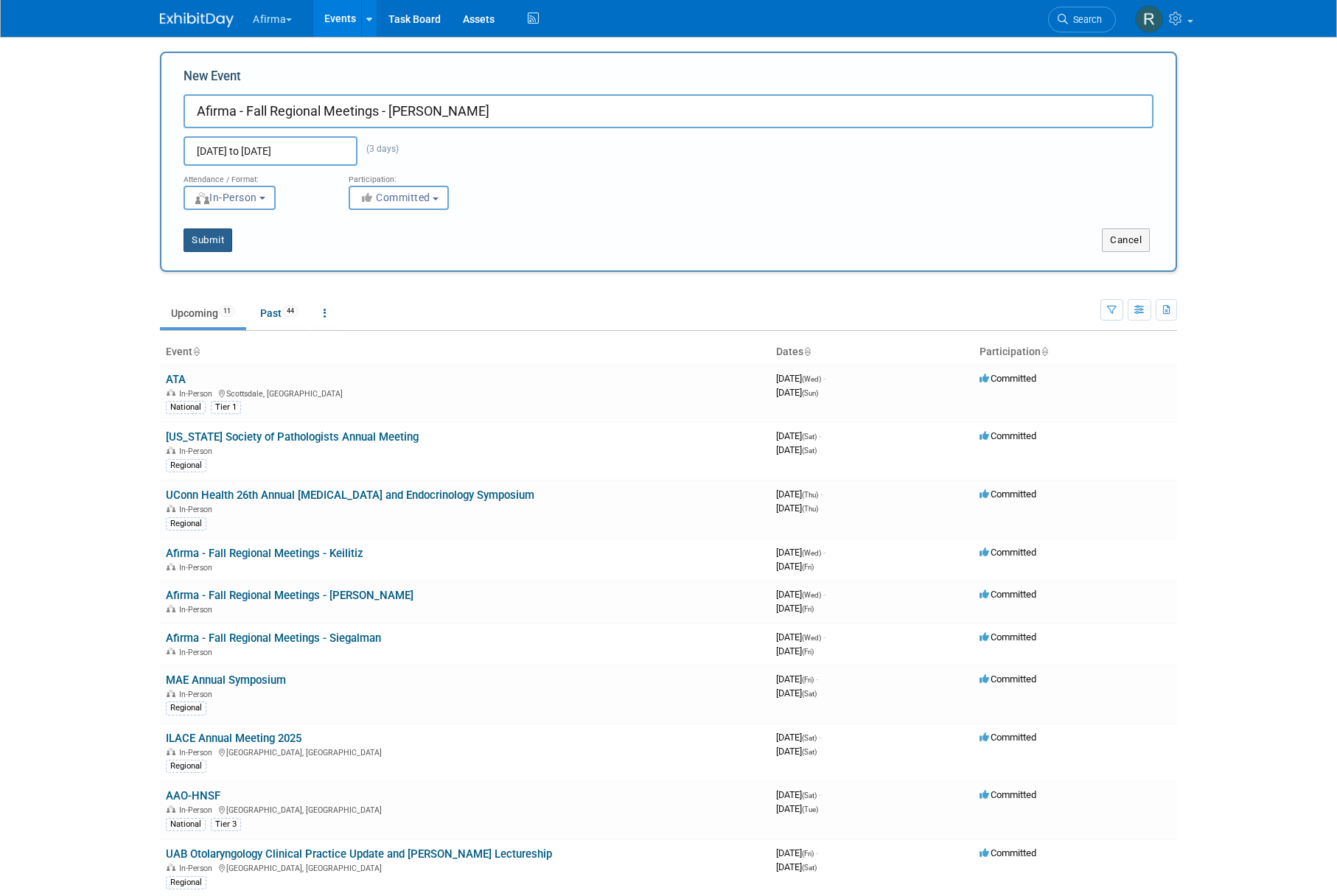
click at [208, 247] on button "Submit" at bounding box center [208, 240] width 48 height 24
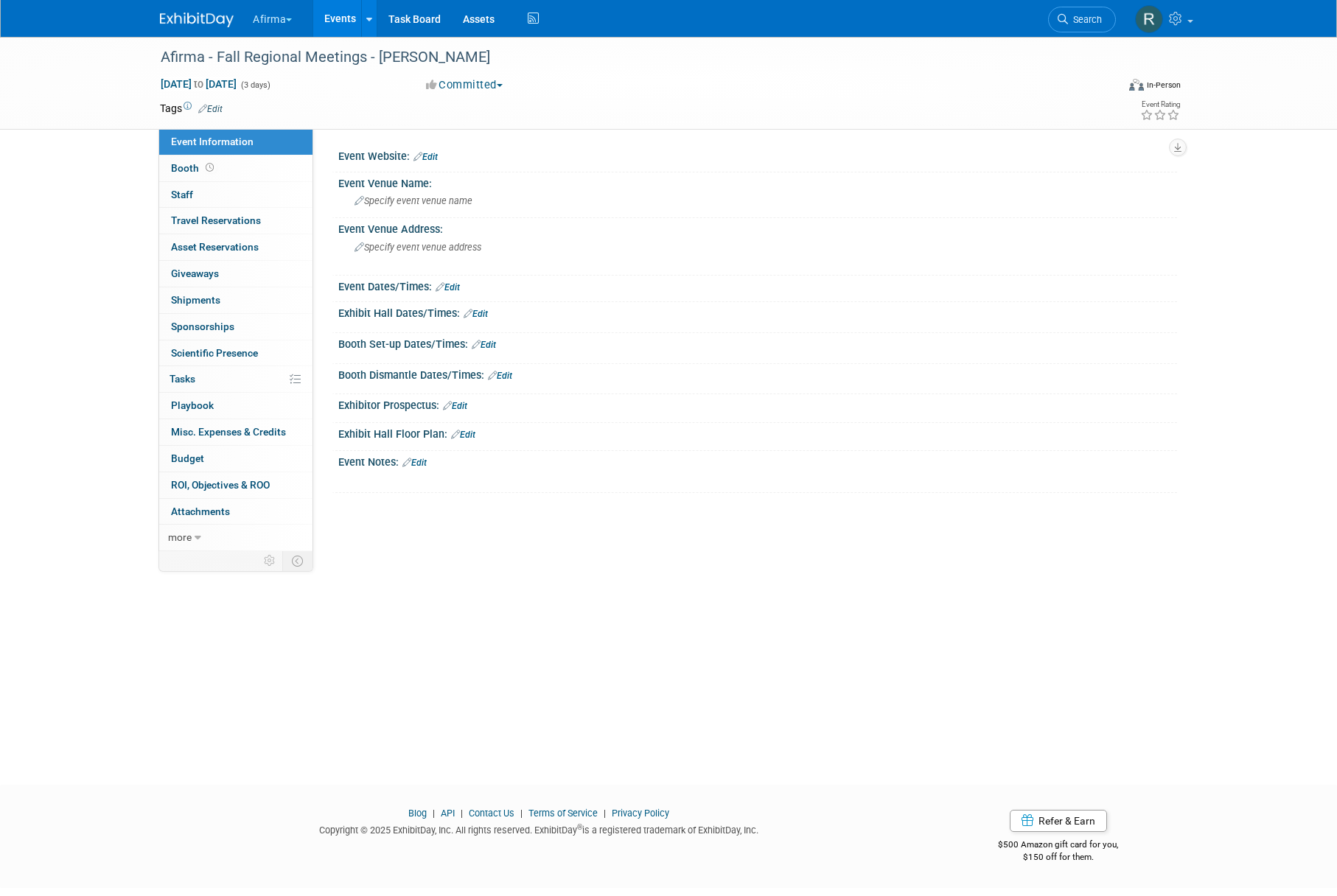
click at [278, 24] on button "Afirma" at bounding box center [281, 16] width 59 height 33
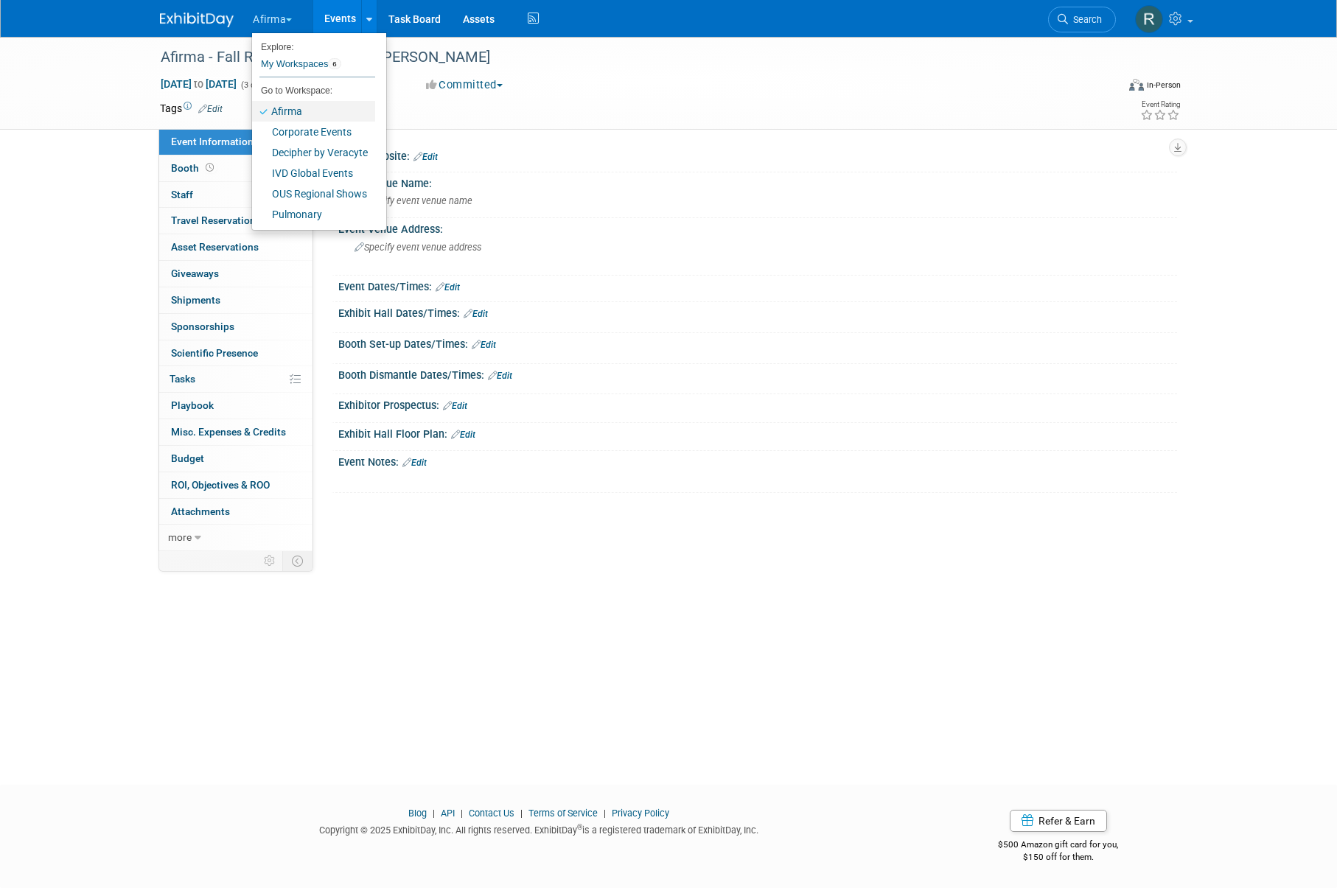
click at [290, 115] on link "Afirma" at bounding box center [313, 112] width 123 height 21
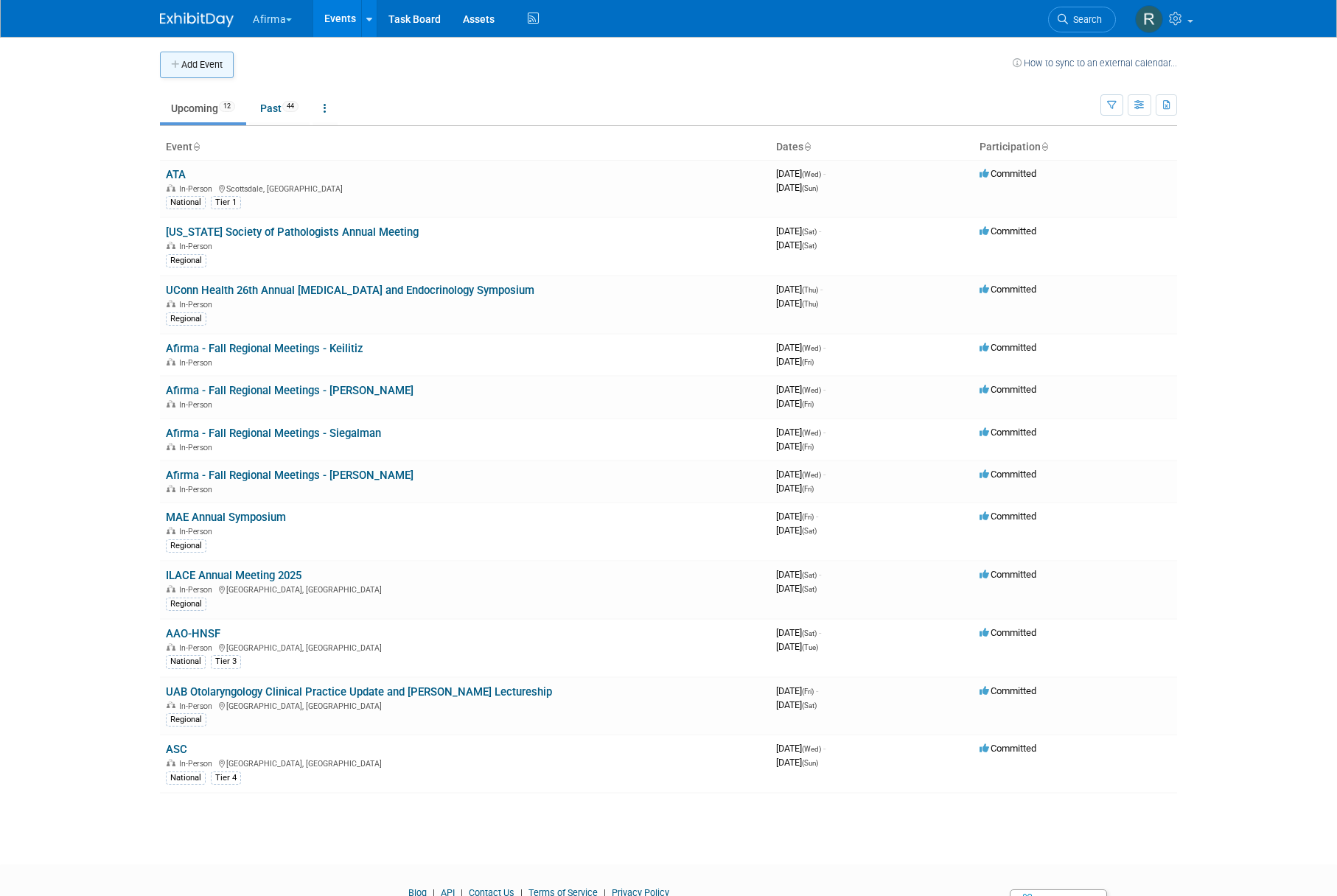
click at [192, 70] on button "Add Event" at bounding box center [197, 65] width 74 height 27
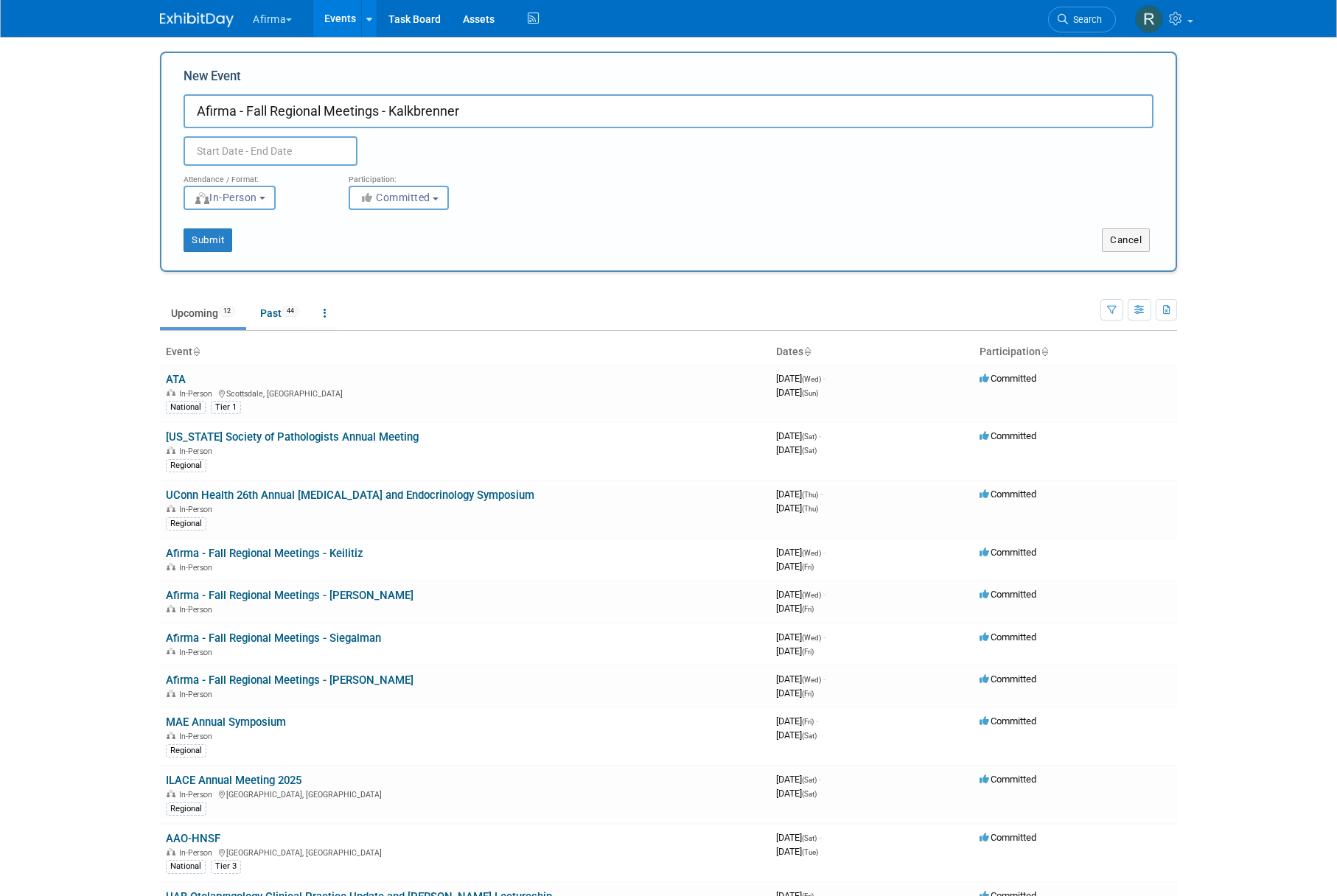
type input "Afirma - Fall Regional Meetings - Kalkbrenner"
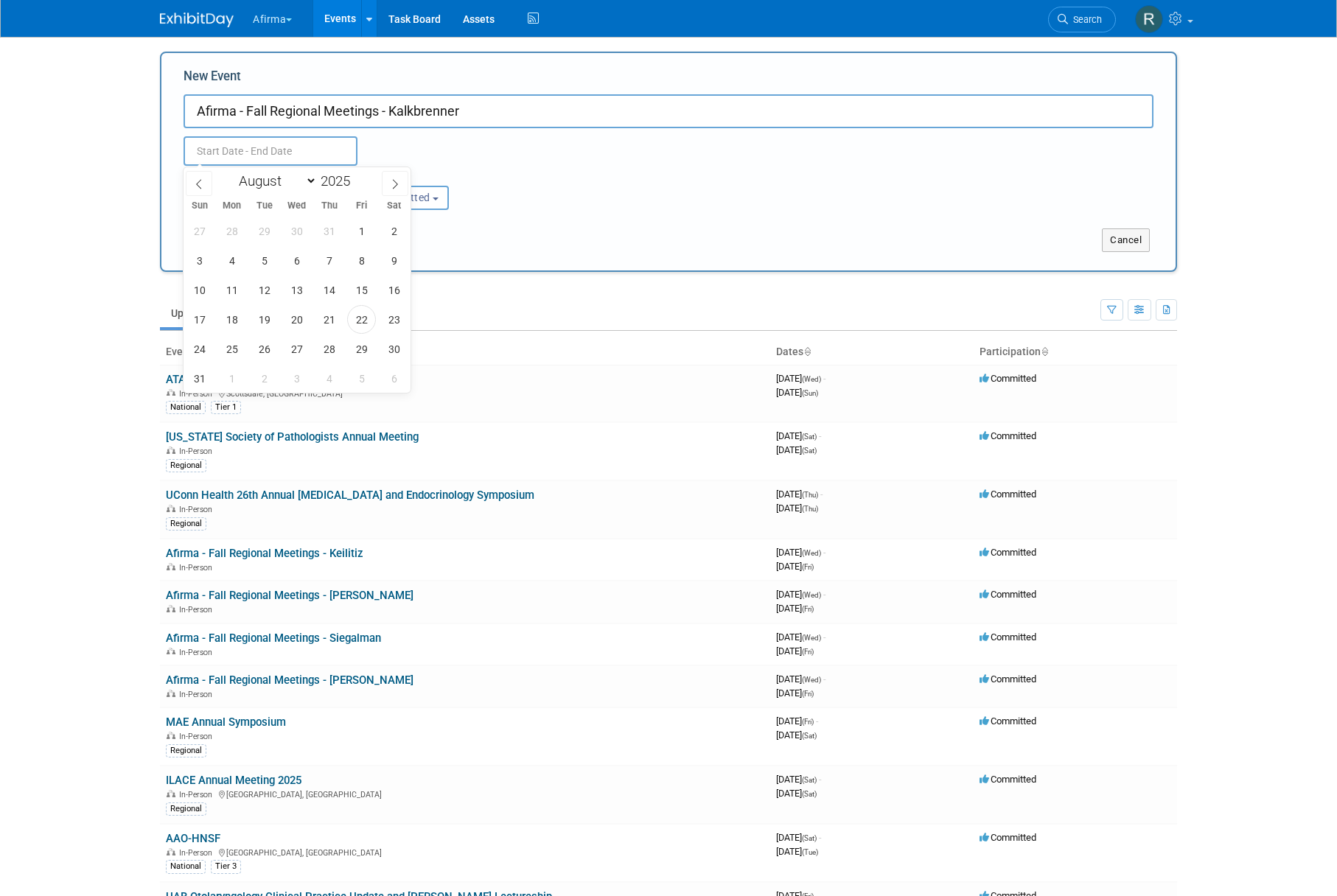
click at [291, 155] on input "text" at bounding box center [271, 151] width 174 height 30
click at [398, 188] on icon at bounding box center [395, 185] width 10 height 10
select select "8"
click at [307, 319] on span "24" at bounding box center [296, 319] width 29 height 29
click at [350, 319] on span "26" at bounding box center [361, 319] width 29 height 29
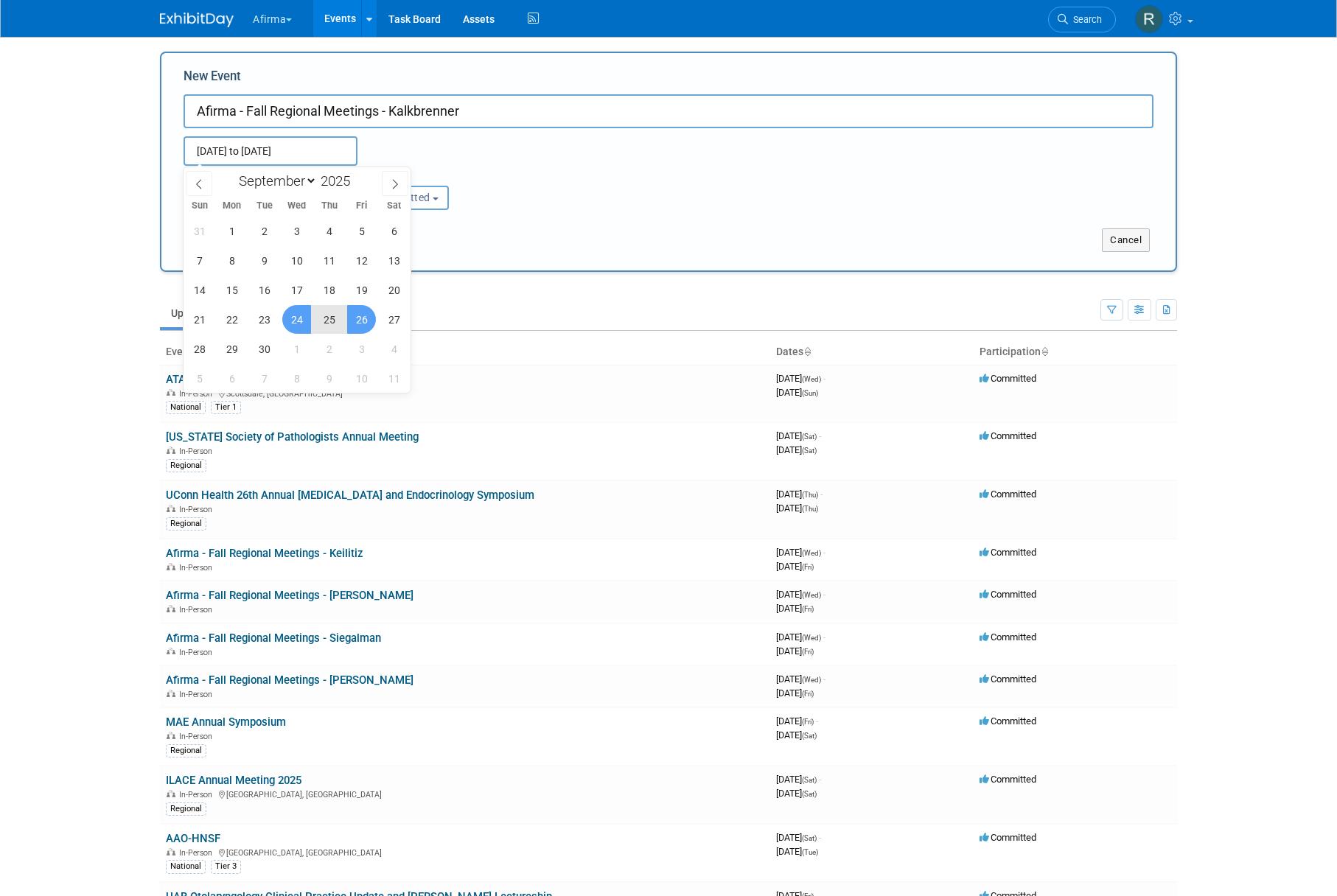
type input "Sep 24, 2025 to Sep 26, 2025"
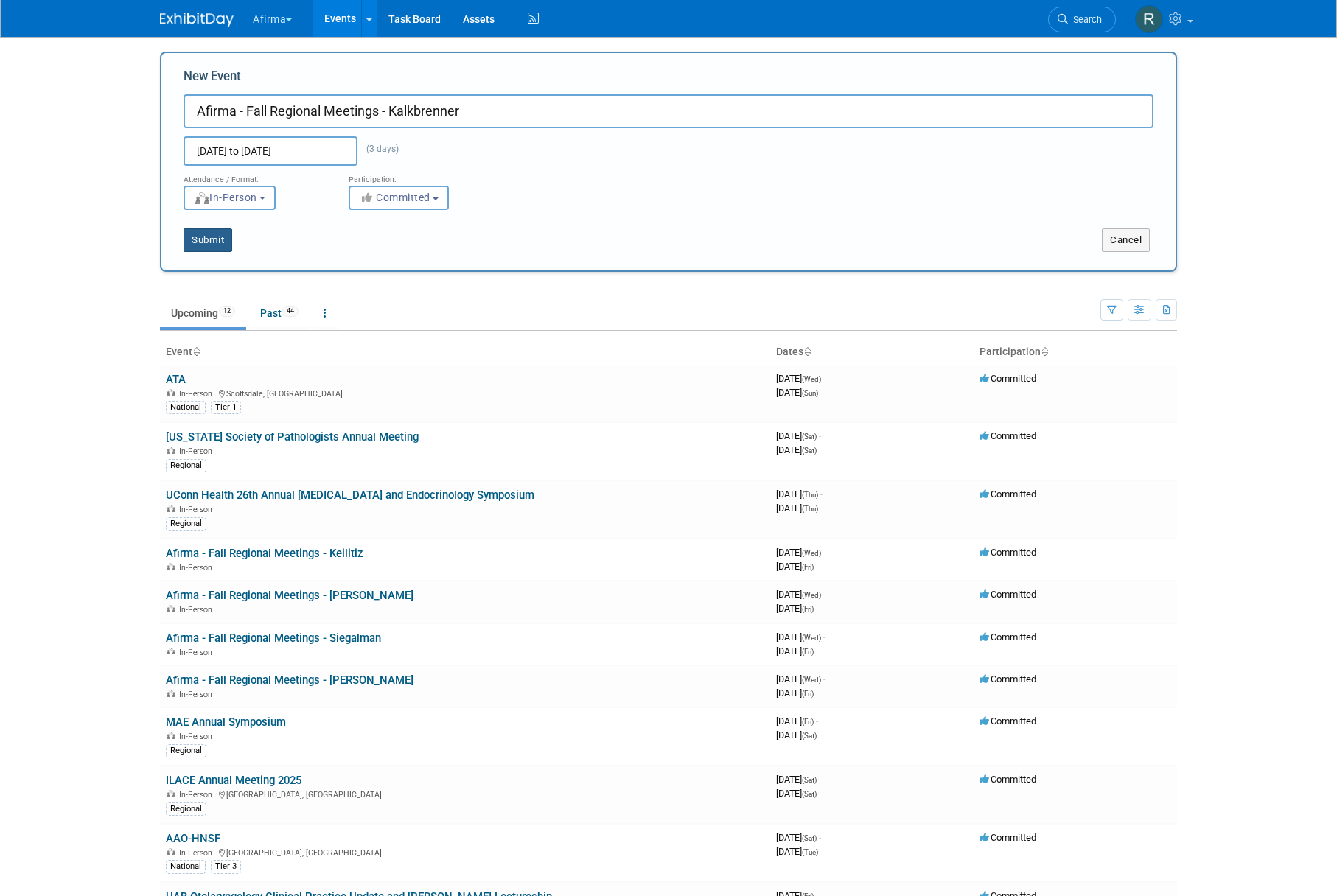
click at [201, 240] on button "Submit" at bounding box center [208, 240] width 48 height 24
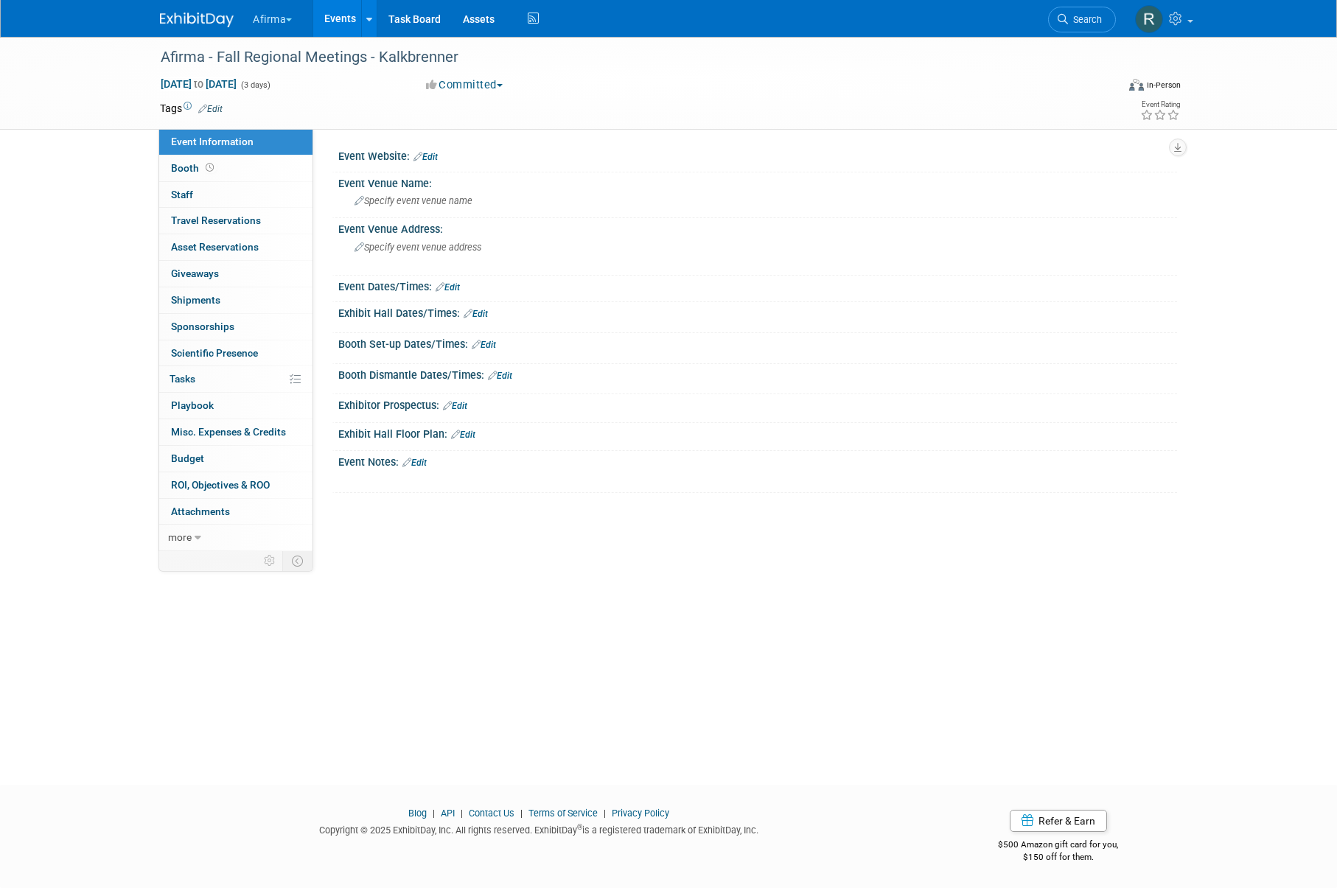
click at [656, 582] on div "Afirma - Fall Regional Meetings - Kalkbrenner Sep 24, 2025 to Sep 26, 2025 (3 d…" at bounding box center [668, 397] width 1337 height 721
click at [275, 26] on button "Afirma" at bounding box center [281, 16] width 59 height 33
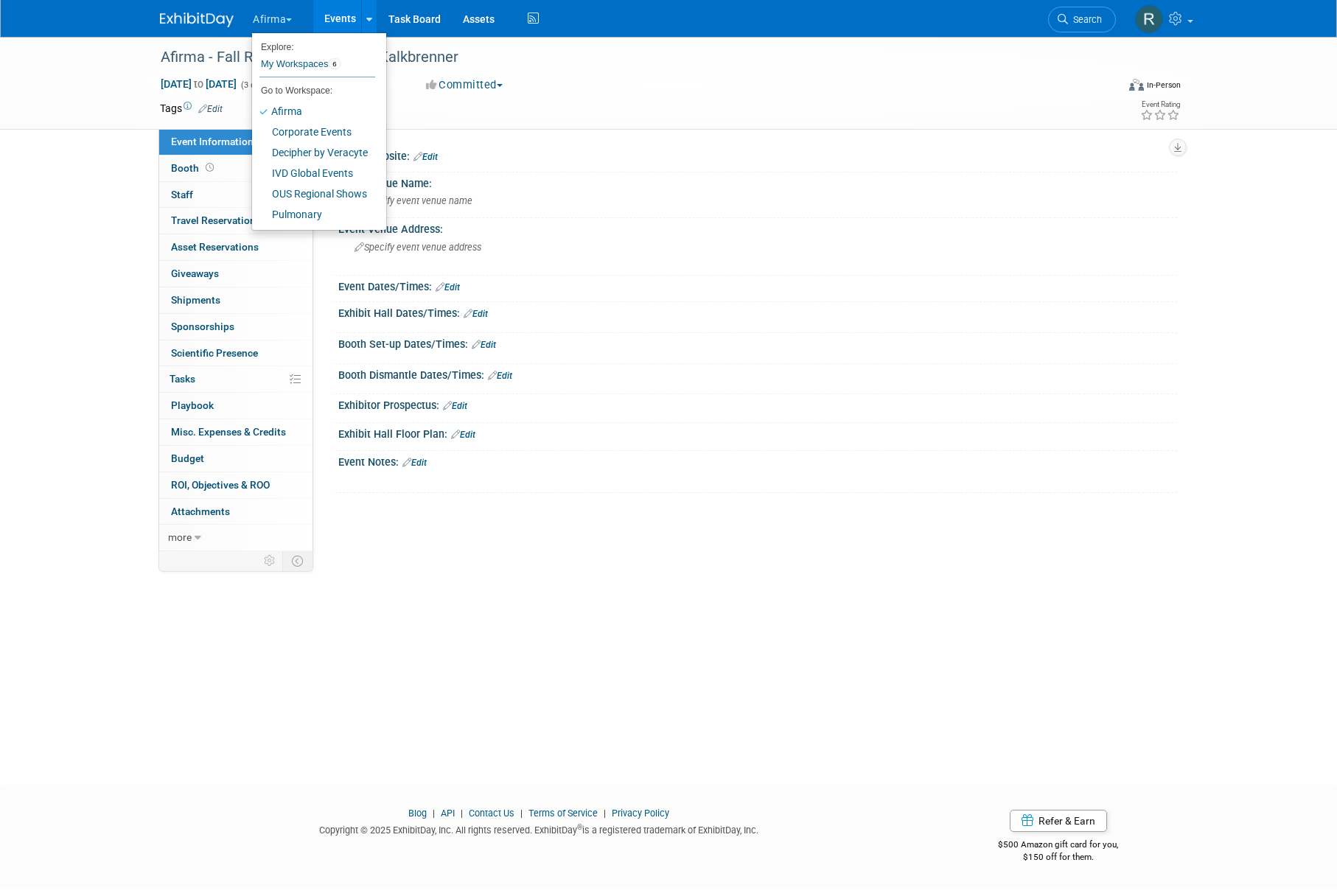
click at [79, 47] on div "Afirma - Fall Regional Meetings - Kalkbrenner Sep 24, 2025 to Sep 26, 2025 (3 d…" at bounding box center [668, 83] width 1337 height 93
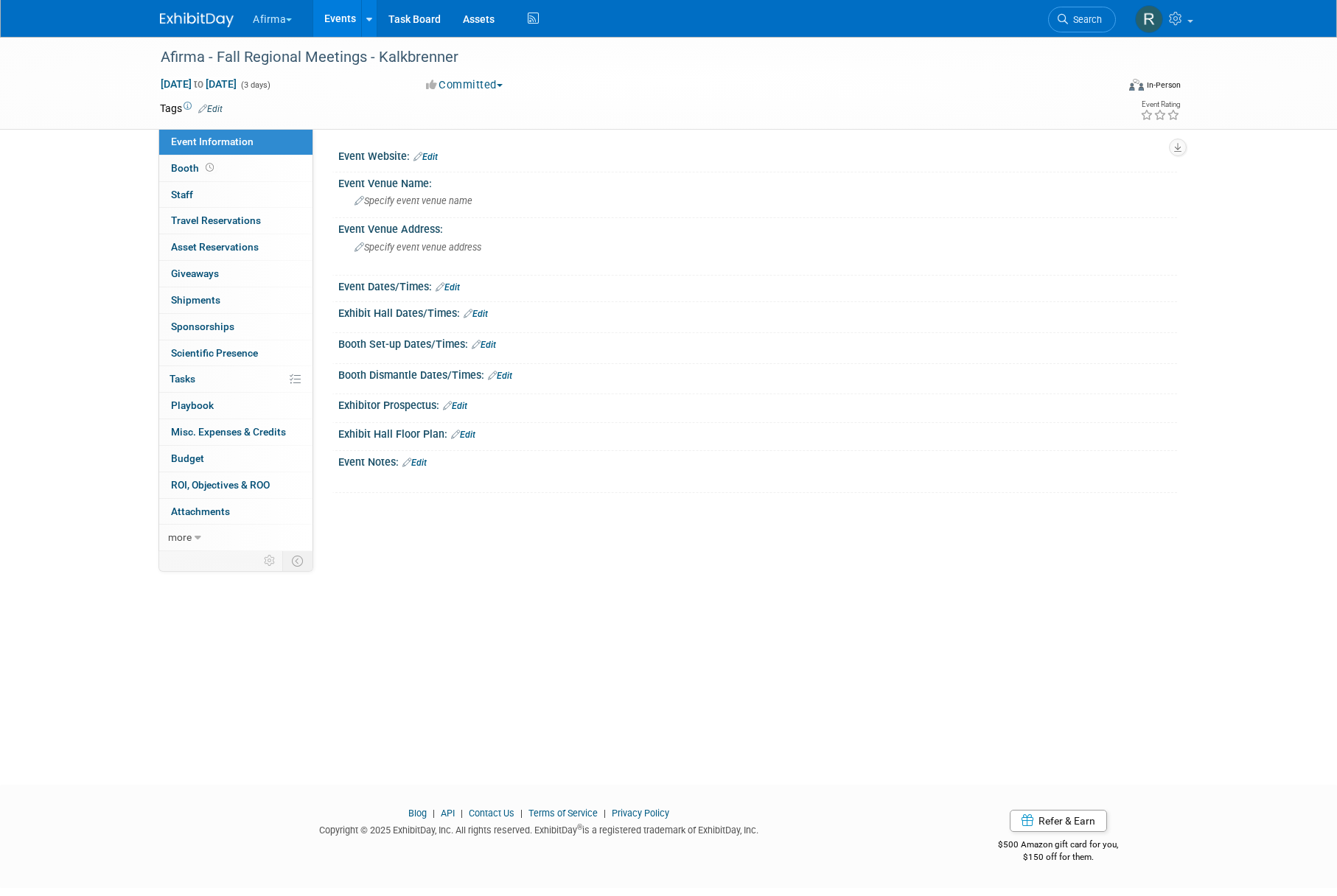
click at [250, 19] on div at bounding box center [205, 13] width 92 height 28
click at [268, 22] on button "Afirma" at bounding box center [281, 16] width 59 height 33
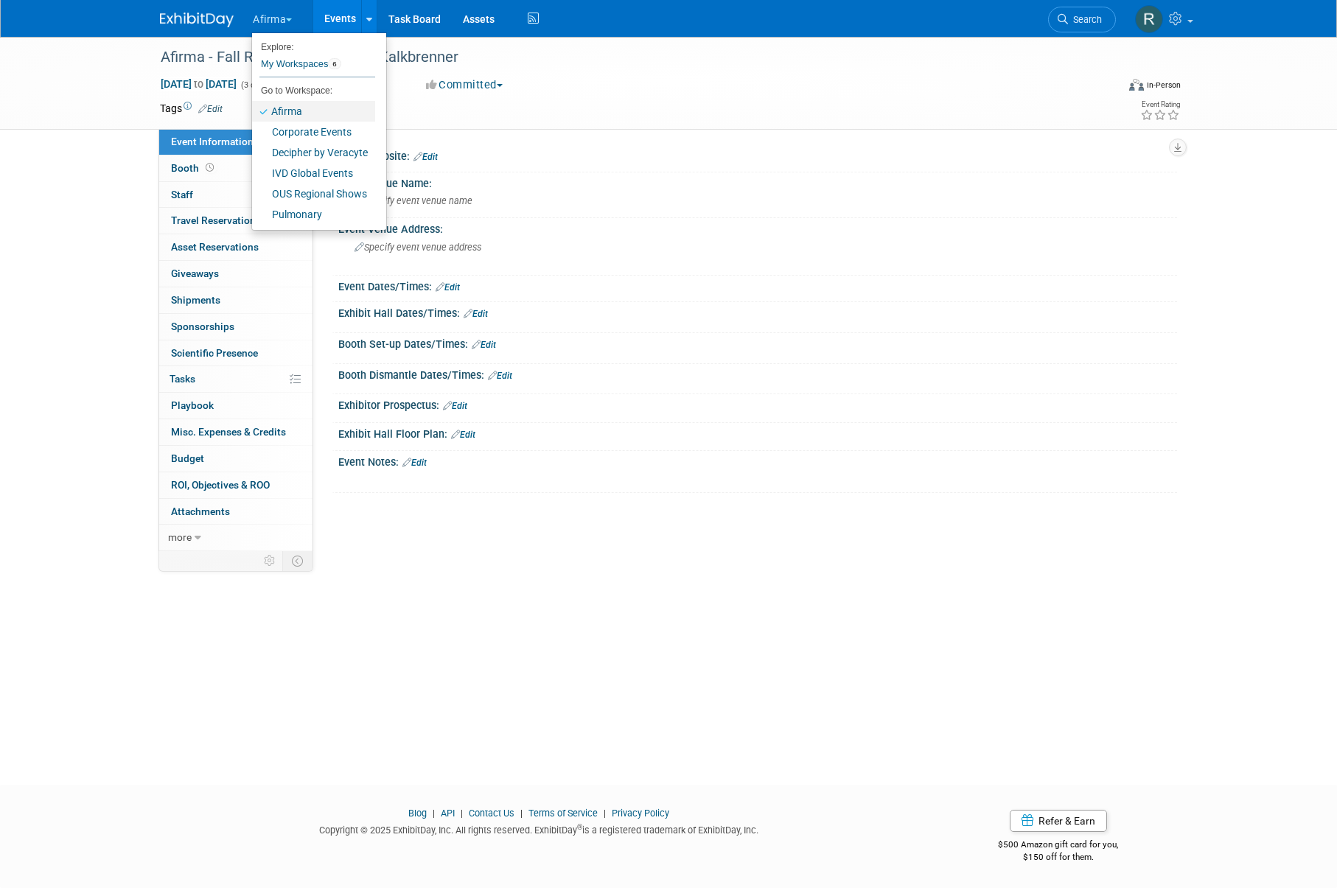
click at [296, 110] on link "Afirma" at bounding box center [313, 112] width 123 height 21
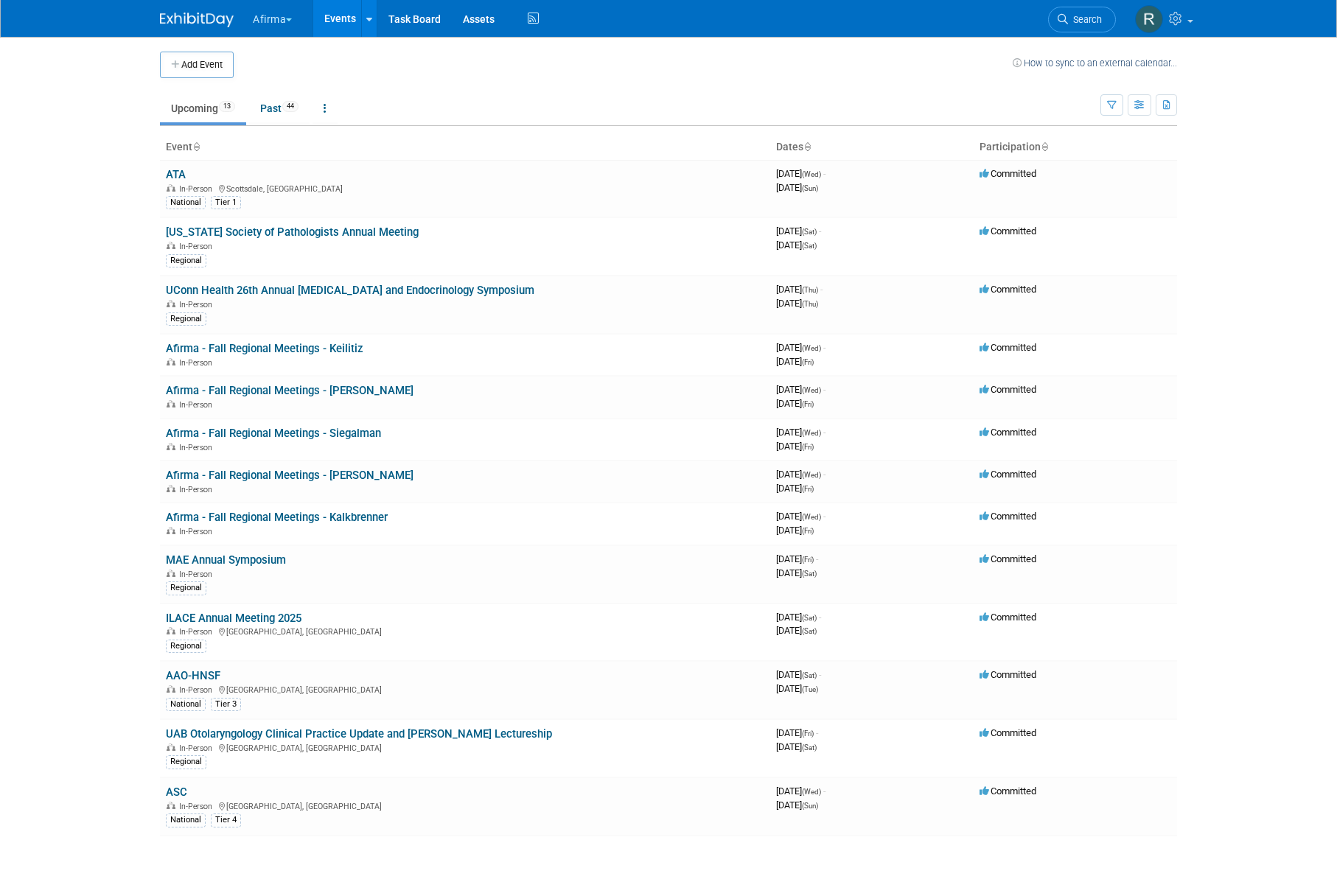
click at [350, 21] on link "Events" at bounding box center [340, 19] width 54 height 37
click at [339, 19] on link "Events" at bounding box center [340, 19] width 54 height 37
click at [275, 26] on button "Afirma" at bounding box center [281, 16] width 59 height 33
click at [293, 129] on link "Corporate Events" at bounding box center [313, 132] width 123 height 21
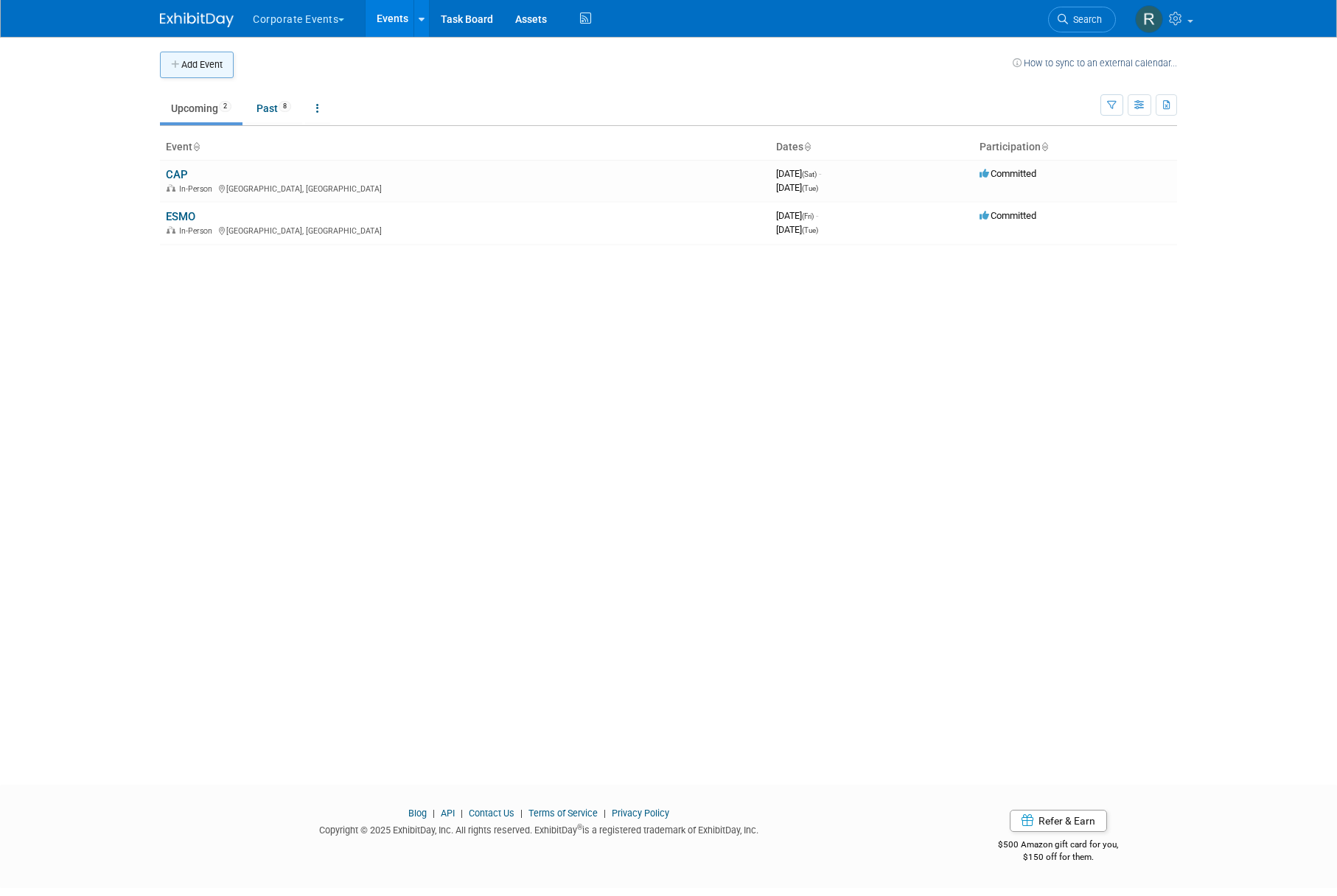
click at [200, 63] on button "Add Event" at bounding box center [197, 65] width 74 height 27
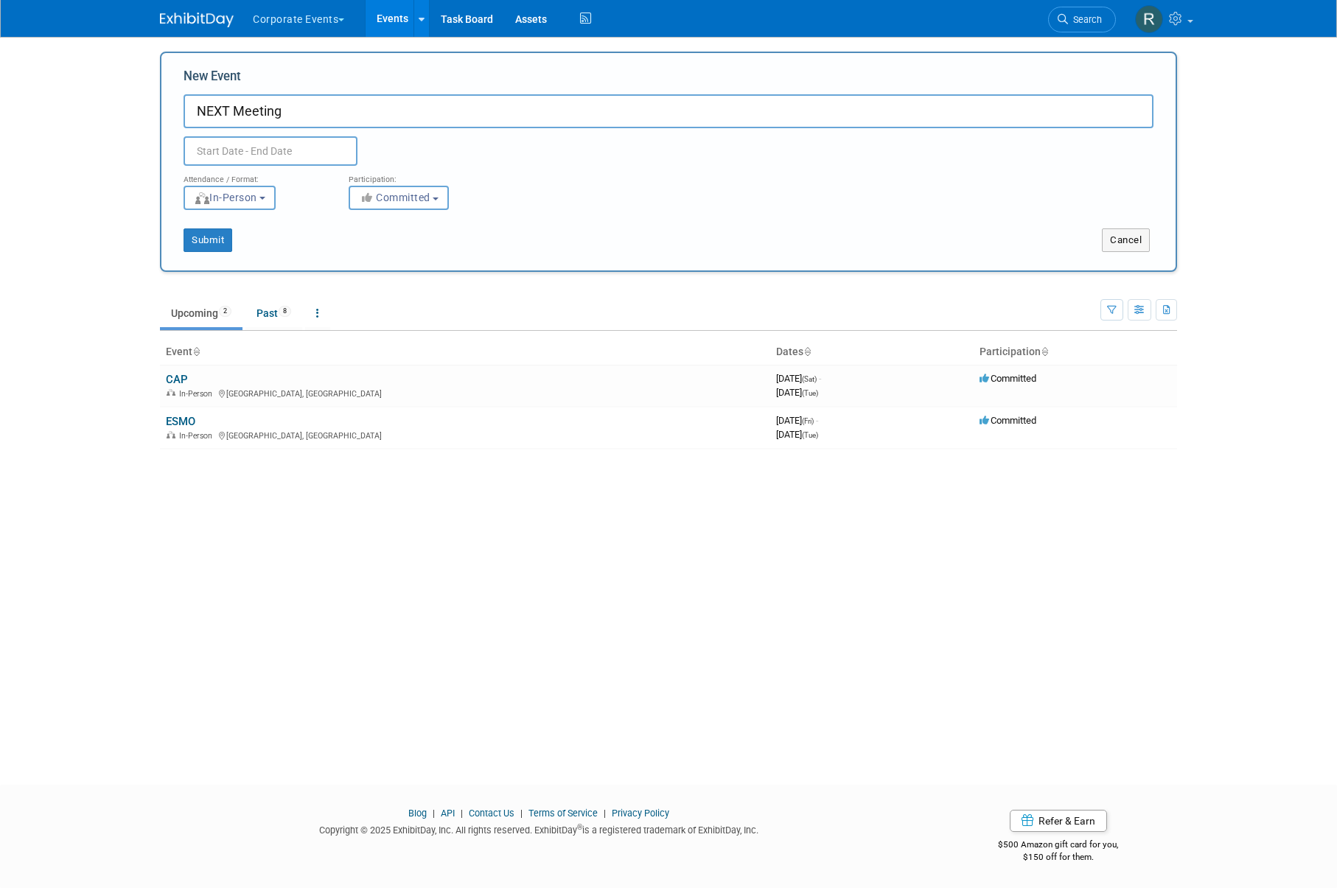
type input "NEXT Meeting"
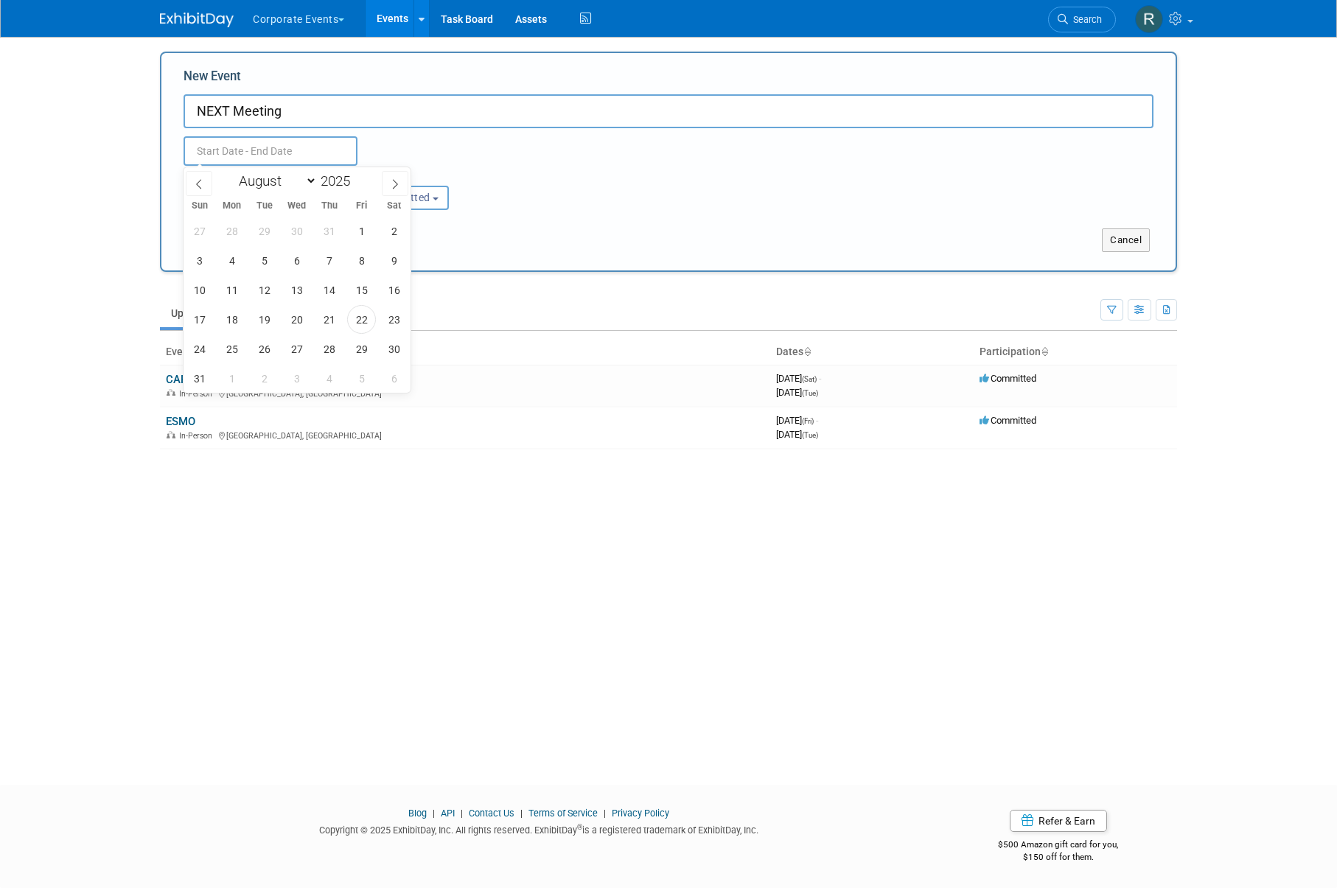
click at [226, 141] on input "text" at bounding box center [271, 151] width 174 height 30
click at [250, 185] on select "January February March April May June July August September October November De…" at bounding box center [275, 181] width 85 height 19
select select "2"
click at [265, 319] on span "18" at bounding box center [264, 319] width 29 height 29
click at [328, 324] on span "20" at bounding box center [329, 319] width 29 height 29
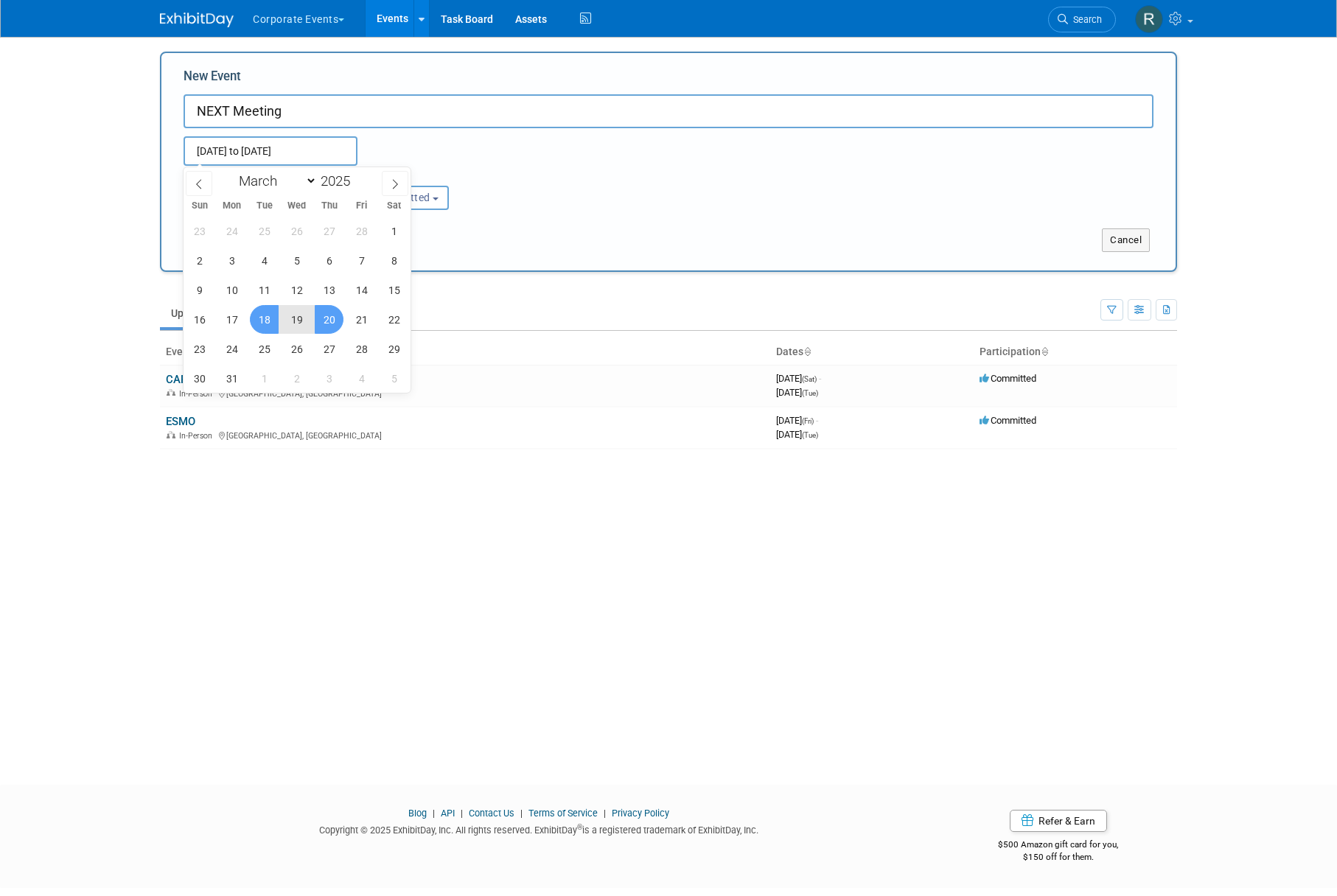
type input "Mar 18, 2025 to Mar 20, 2025"
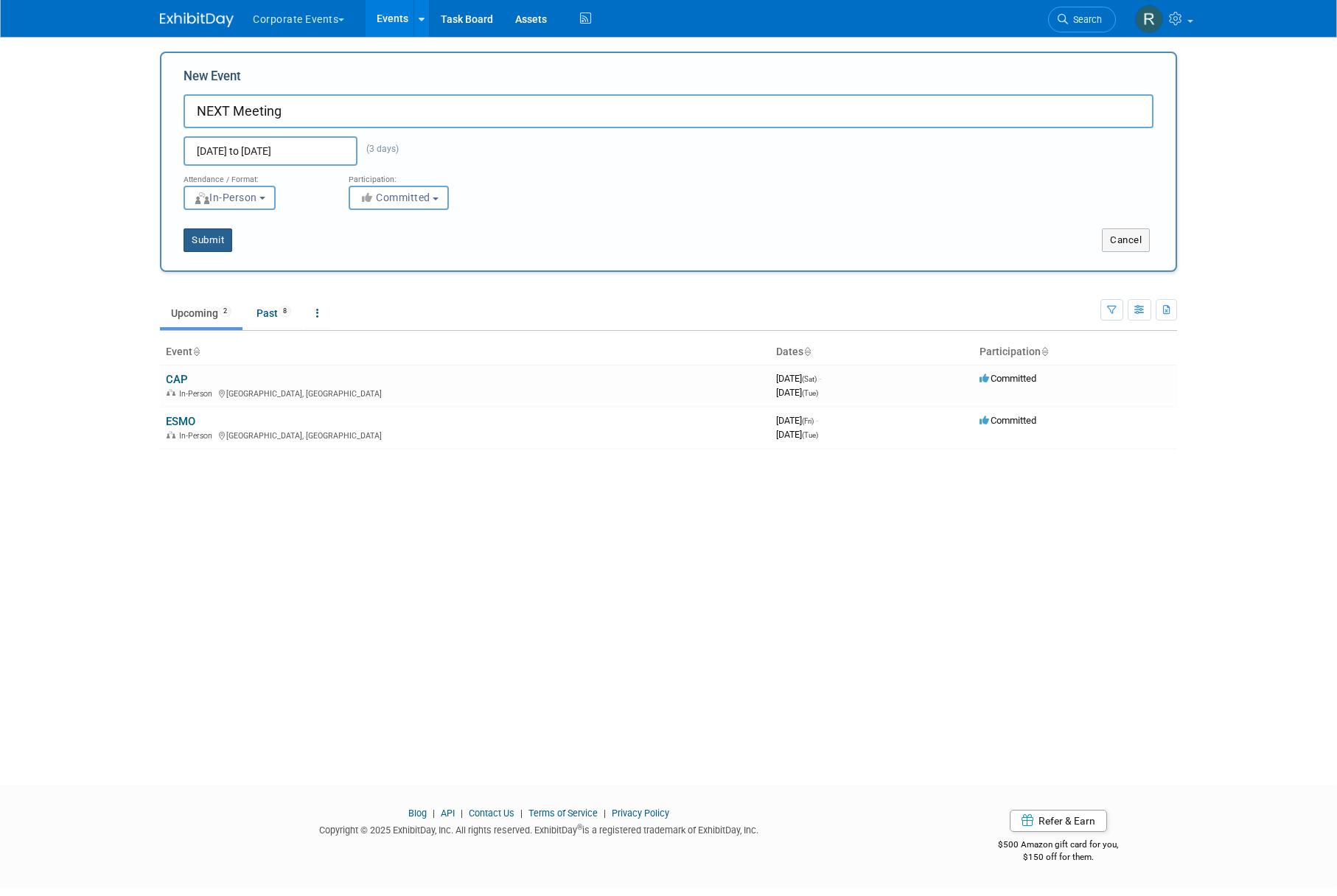
click at [216, 239] on button "Submit" at bounding box center [208, 240] width 48 height 24
